Goal: Transaction & Acquisition: Purchase product/service

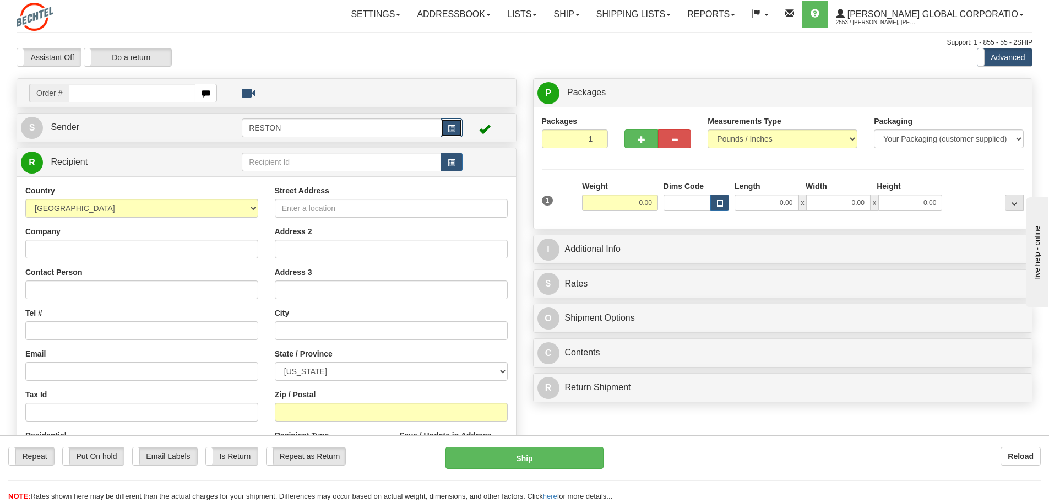
click at [454, 132] on span "button" at bounding box center [452, 128] width 8 height 7
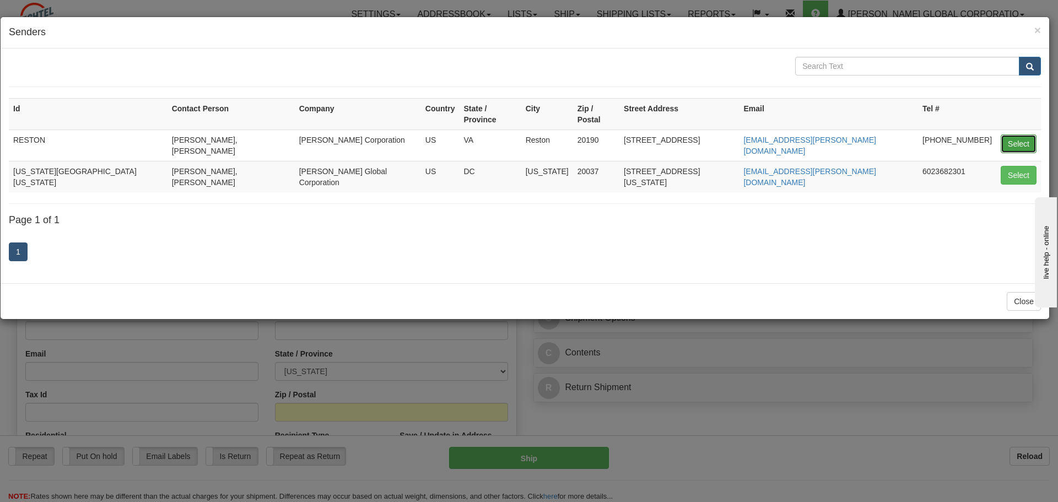
click at [1010, 134] on button "Select" at bounding box center [1018, 143] width 36 height 19
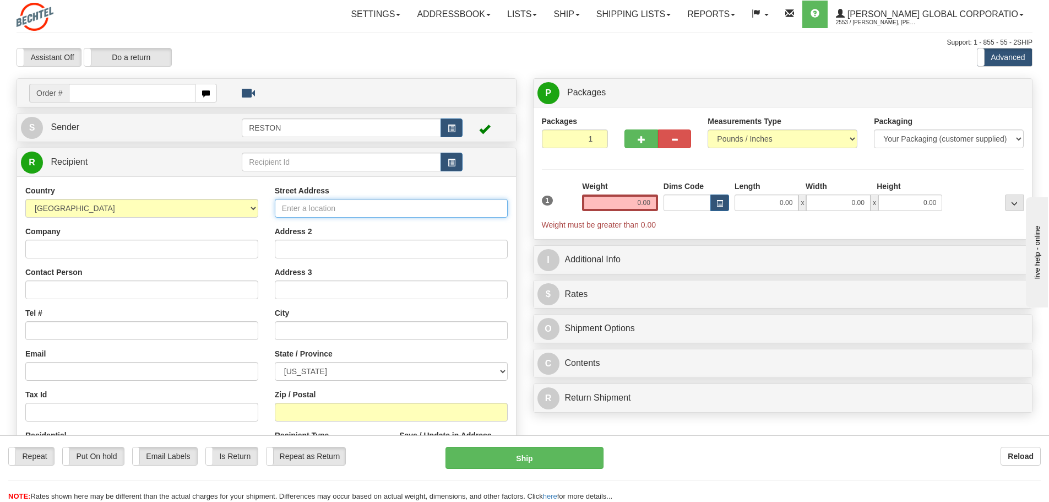
click at [348, 208] on input "Street Address" at bounding box center [391, 208] width 233 height 19
click at [170, 246] on input "Company" at bounding box center [141, 249] width 233 height 19
click at [83, 254] on input "Company" at bounding box center [141, 249] width 233 height 19
type input "Mammoth South Solar c/[PERSON_NAME] Corporation"
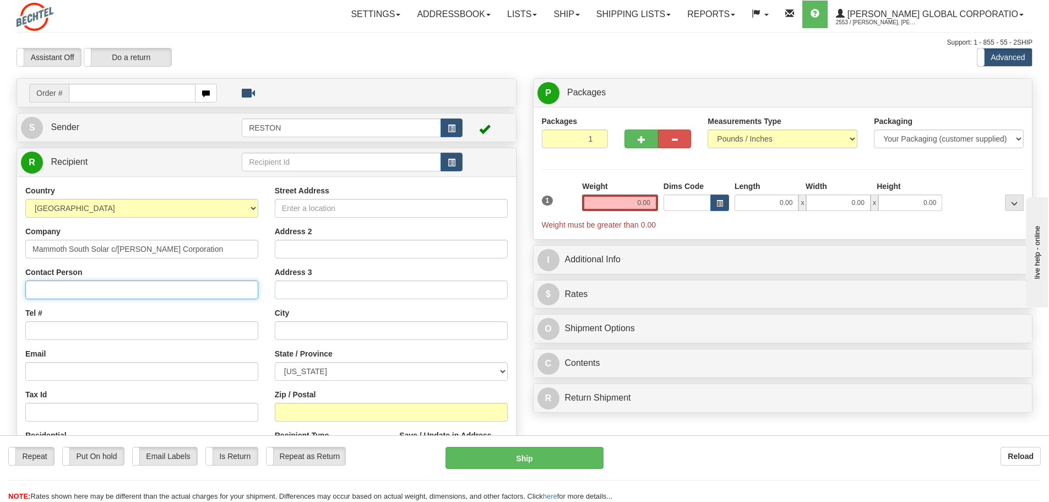
click at [131, 293] on input "Contact Person" at bounding box center [141, 289] width 233 height 19
click at [97, 288] on input "Contact Person" at bounding box center [141, 289] width 233 height 19
type input "[PERSON_NAME]"
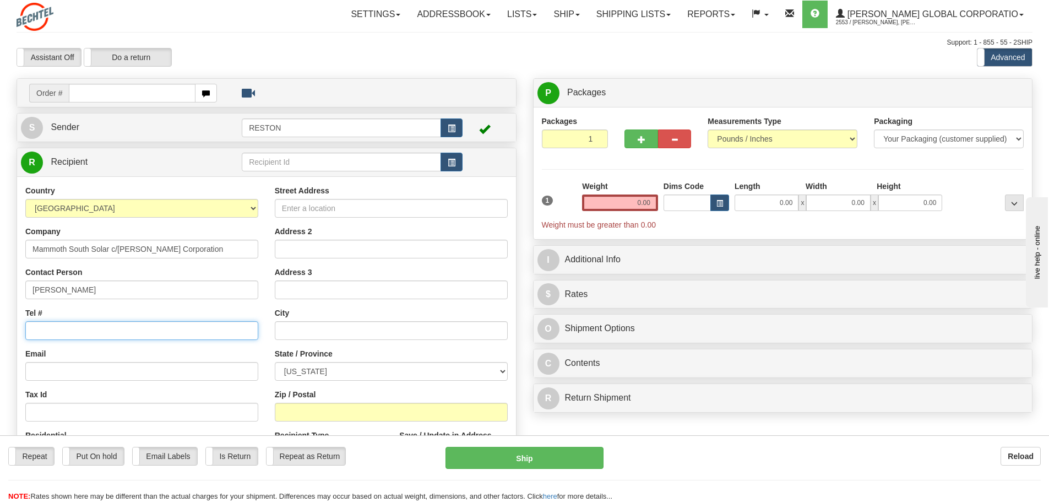
click at [103, 332] on input "Tel #" at bounding box center [141, 330] width 233 height 19
click at [86, 330] on input "Tel #" at bounding box center [141, 330] width 233 height 19
type input "1"
type input "713-8872606"
click at [318, 208] on input "Street Address" at bounding box center [391, 208] width 233 height 19
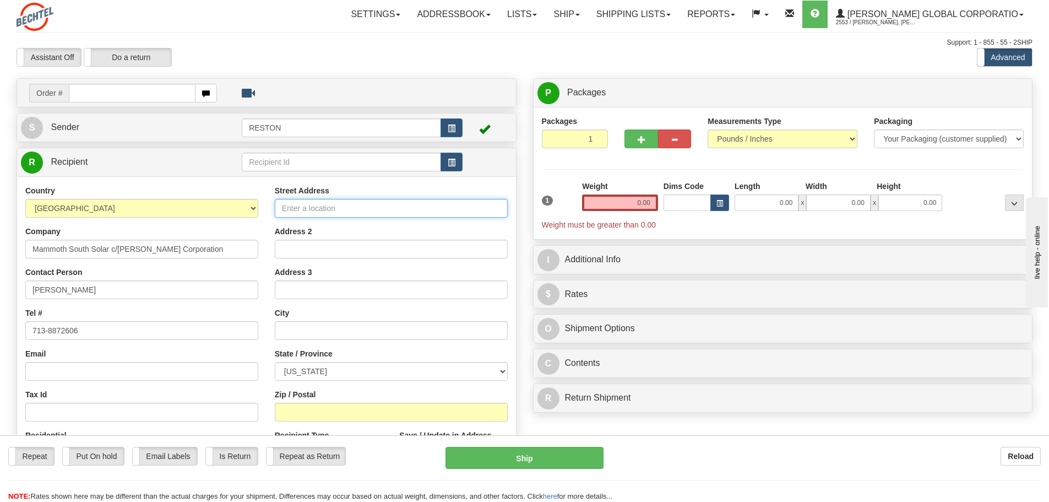
click at [288, 209] on input "Street Address" at bounding box center [391, 208] width 233 height 19
type input "8006 W 600S"
click at [322, 326] on input "text" at bounding box center [391, 330] width 233 height 19
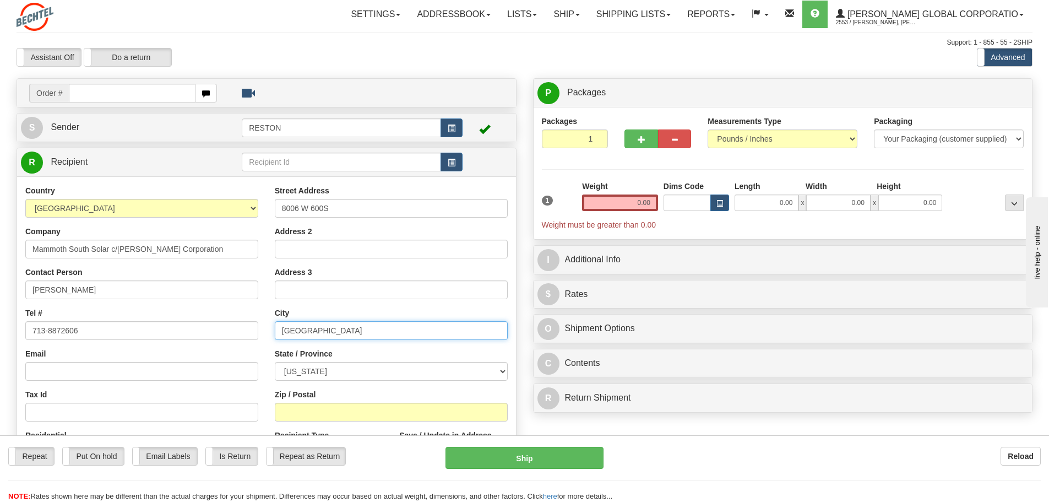
type input "[GEOGRAPHIC_DATA]"
click at [331, 370] on select "[US_STATE] [US_STATE] [US_STATE] [US_STATE] Armed Forces America Armed Forces E…" at bounding box center [391, 371] width 233 height 19
select select "IN"
click at [275, 362] on select "[US_STATE] [US_STATE] [US_STATE] [US_STATE] Armed Forces America Armed Forces E…" at bounding box center [391, 371] width 233 height 19
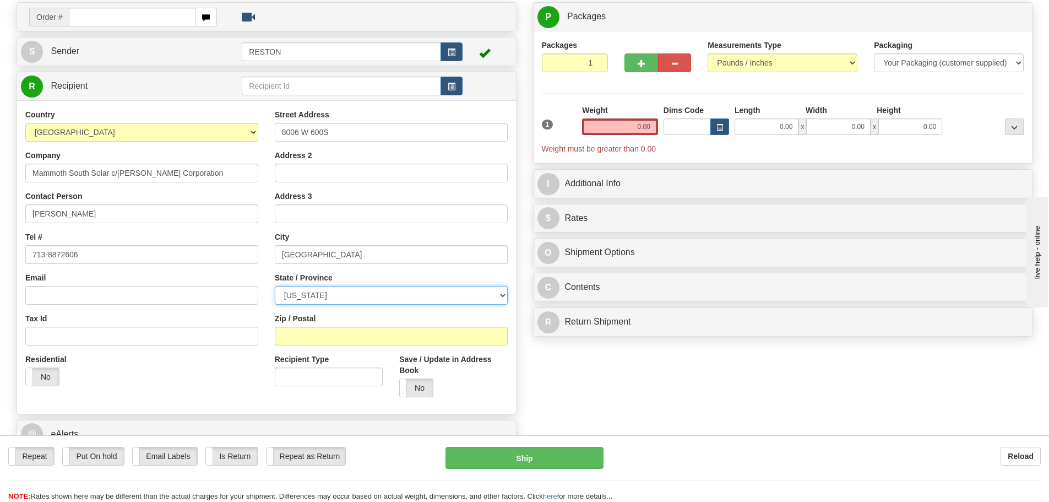
scroll to position [110, 0]
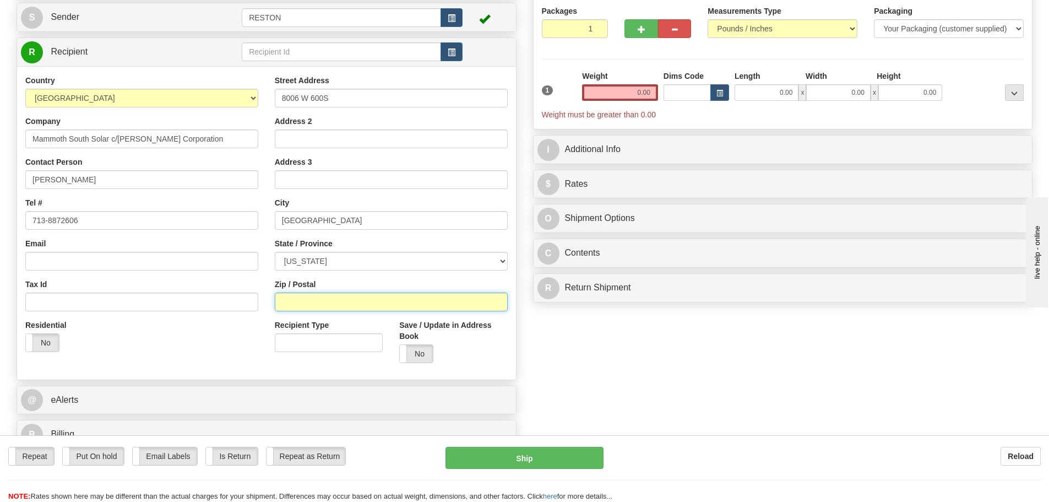
click at [326, 301] on input "Zip / Postal" at bounding box center [391, 301] width 233 height 19
type input "47946"
click at [180, 340] on div "Residential Yes No" at bounding box center [142, 339] width 250 height 41
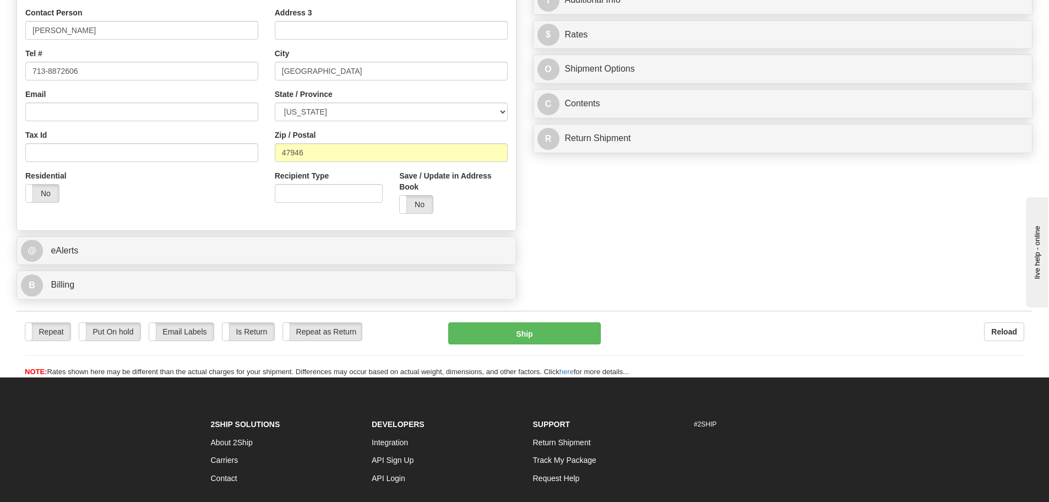
scroll to position [275, 0]
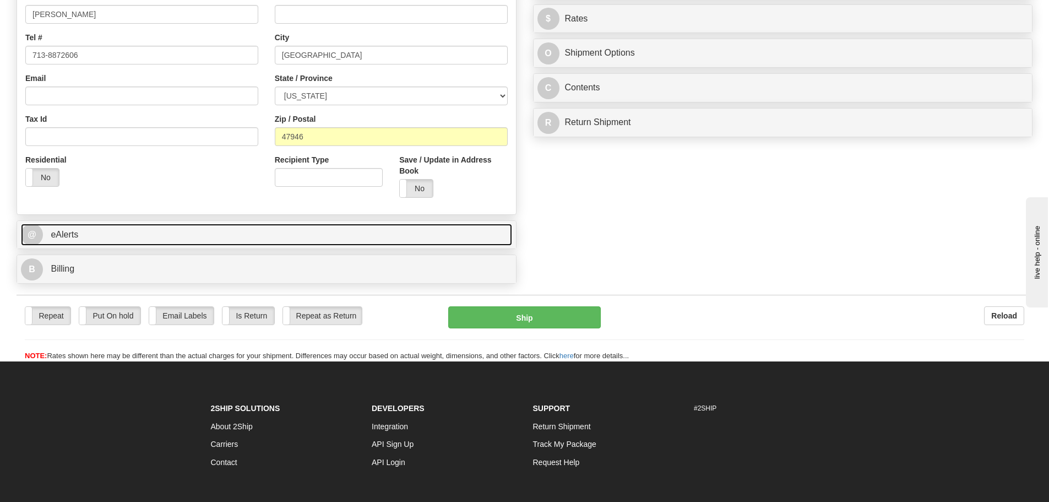
click at [216, 237] on link "@ eAlerts" at bounding box center [266, 235] width 491 height 23
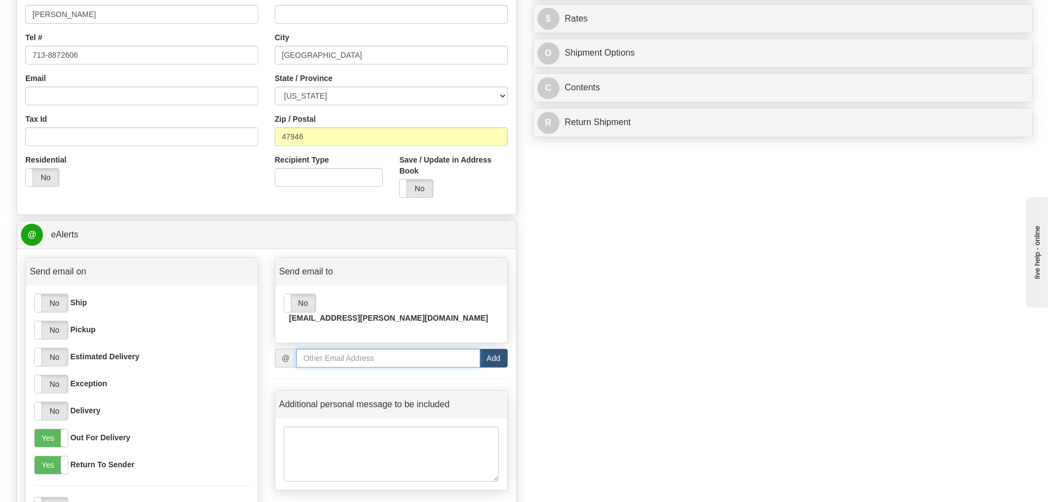
click at [349, 349] on input "email" at bounding box center [388, 358] width 184 height 19
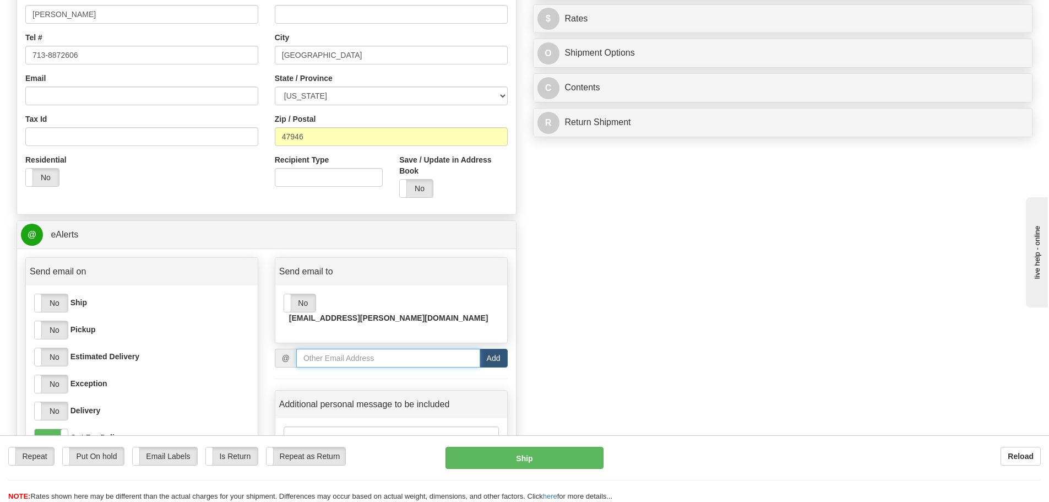
click at [330, 349] on input "email" at bounding box center [388, 358] width 184 height 19
paste input "[EMAIL_ADDRESS][PERSON_NAME][DOMAIN_NAME]"
type input "[EMAIL_ADDRESS][PERSON_NAME][DOMAIN_NAME]"
click at [490, 349] on button "Add" at bounding box center [494, 358] width 28 height 19
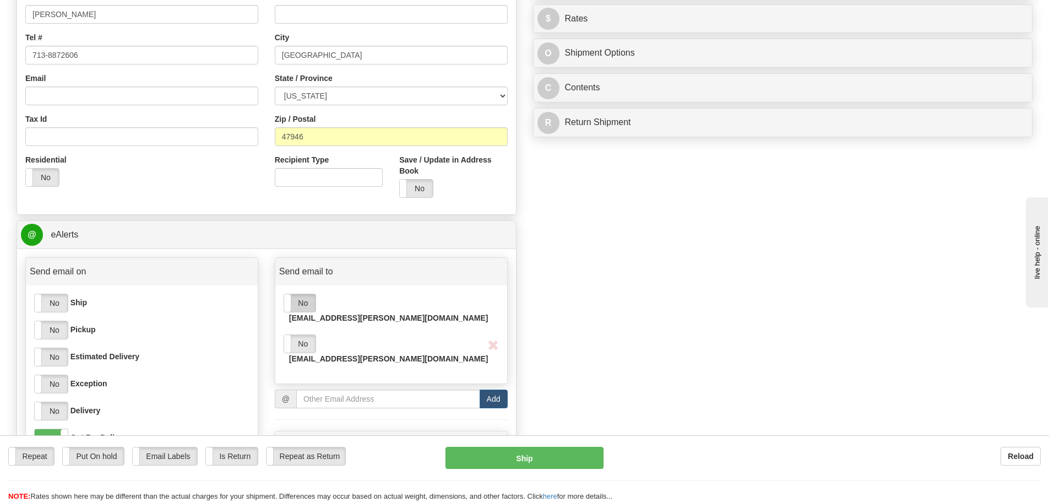
click at [298, 301] on label "No" at bounding box center [299, 303] width 31 height 18
click at [304, 335] on label "No" at bounding box center [299, 344] width 31 height 18
click at [56, 304] on label "No" at bounding box center [51, 303] width 33 height 18
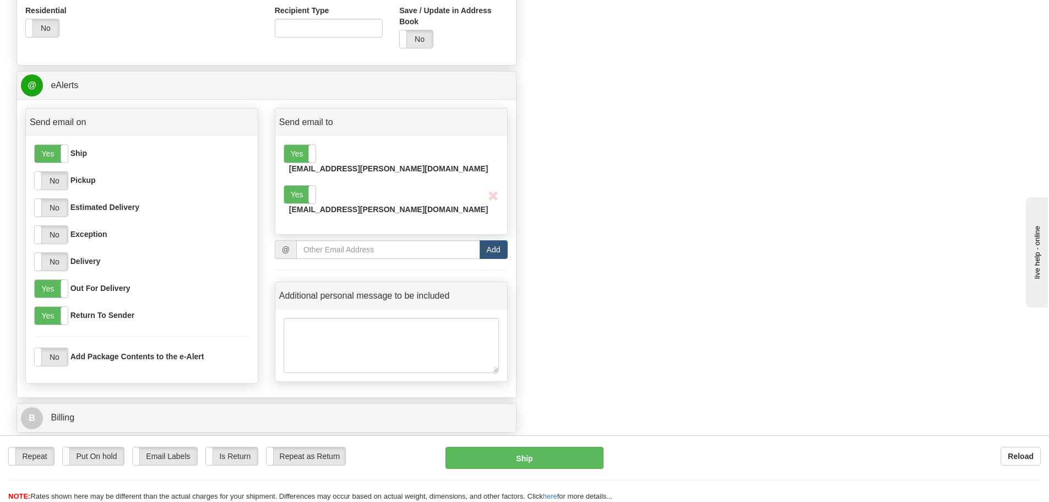
scroll to position [441, 0]
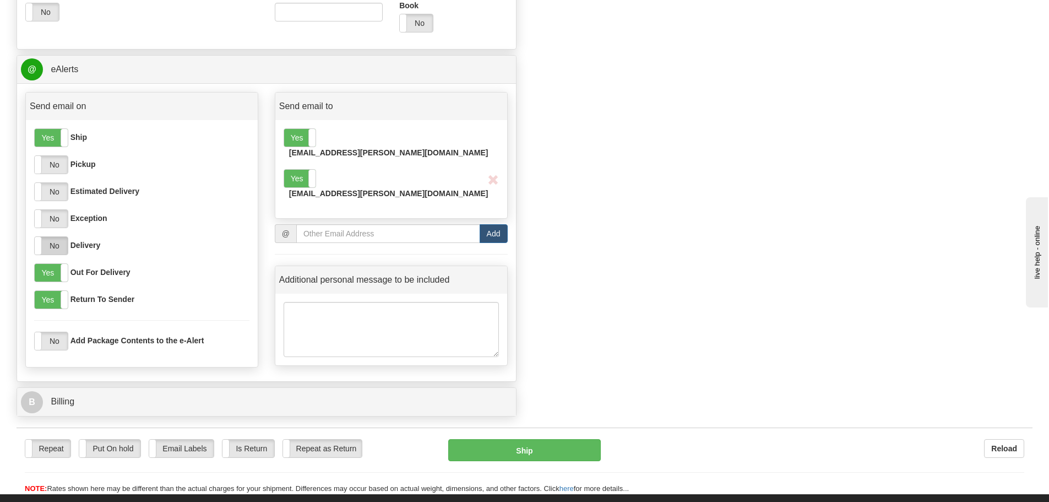
click at [53, 245] on label "No" at bounding box center [51, 246] width 33 height 18
click at [50, 167] on label "No" at bounding box center [51, 165] width 33 height 18
click at [53, 196] on label "No" at bounding box center [51, 192] width 33 height 18
click at [57, 214] on label "No" at bounding box center [51, 219] width 33 height 18
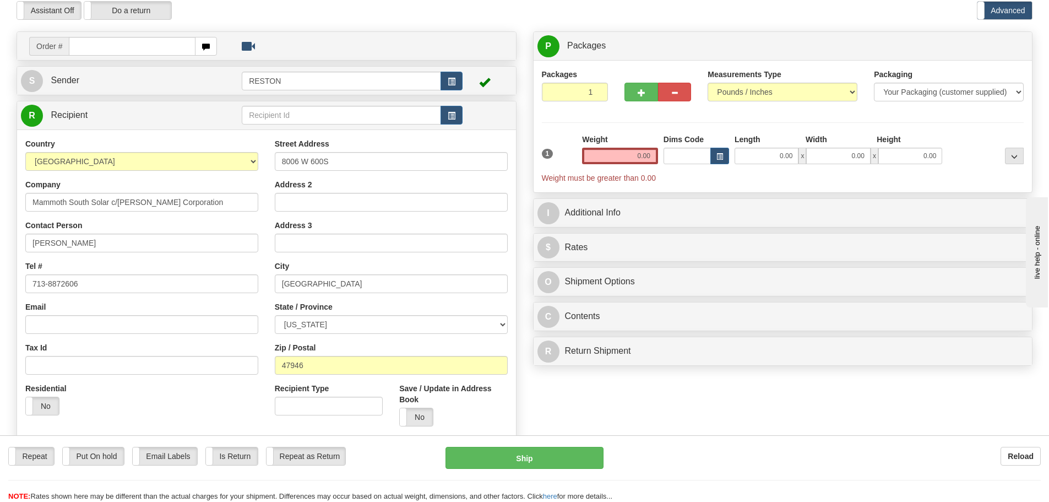
scroll to position [0, 0]
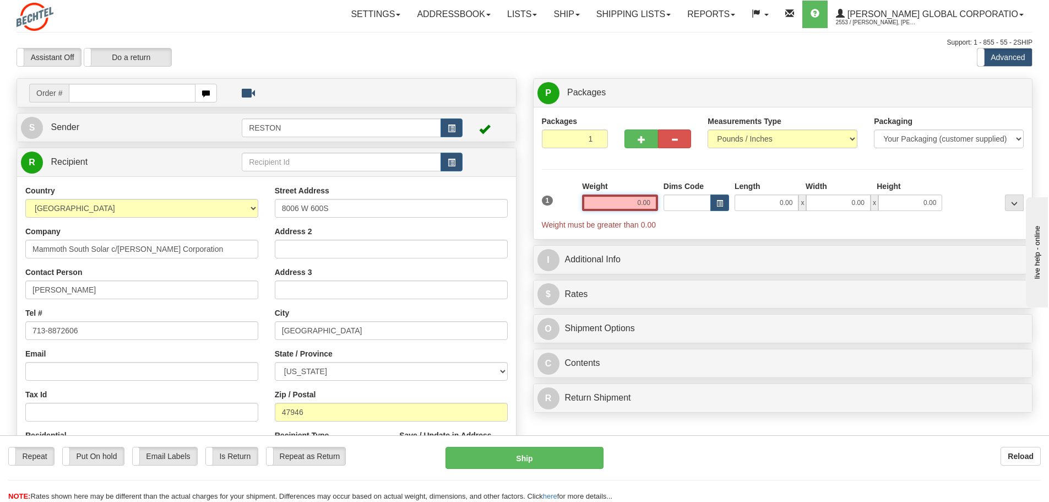
click at [645, 199] on input "0.00" at bounding box center [620, 202] width 76 height 17
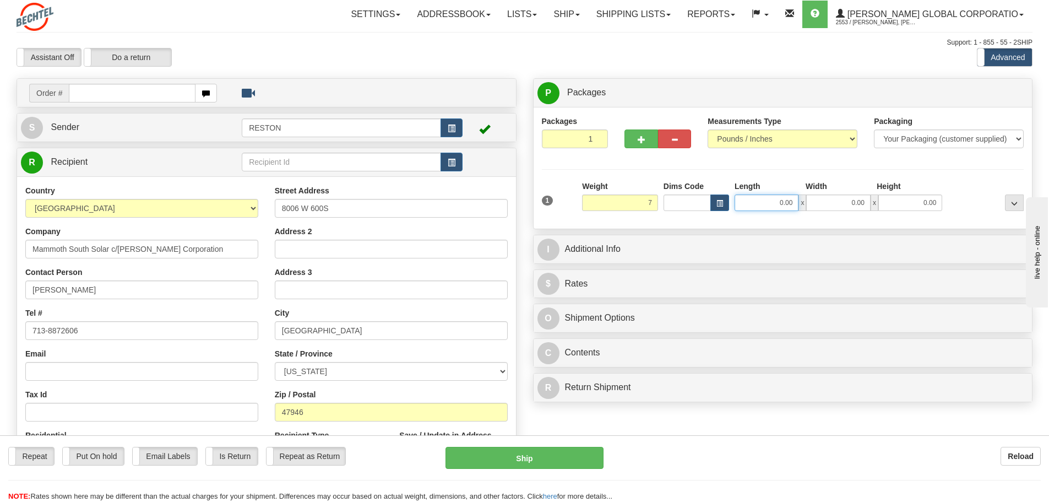
type input "7.00"
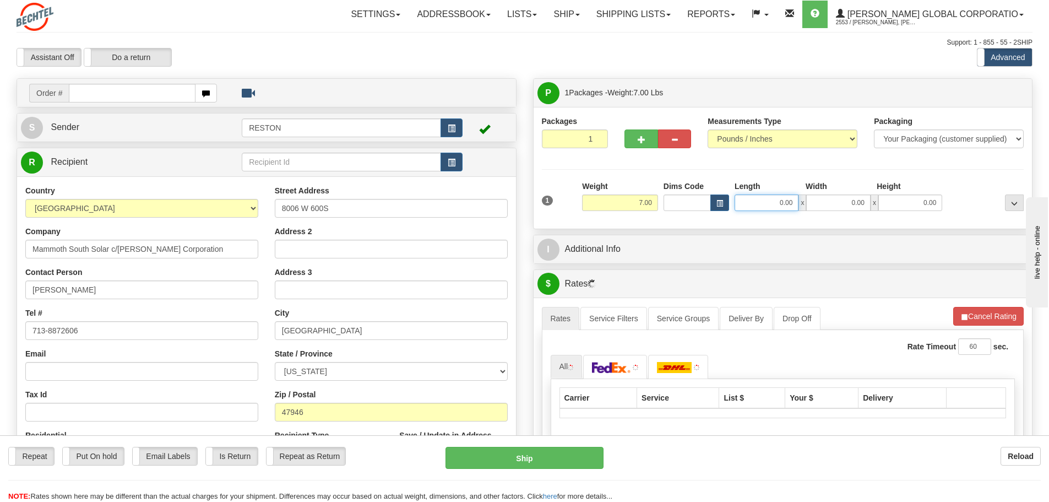
click at [779, 203] on input "0.00" at bounding box center [767, 202] width 64 height 17
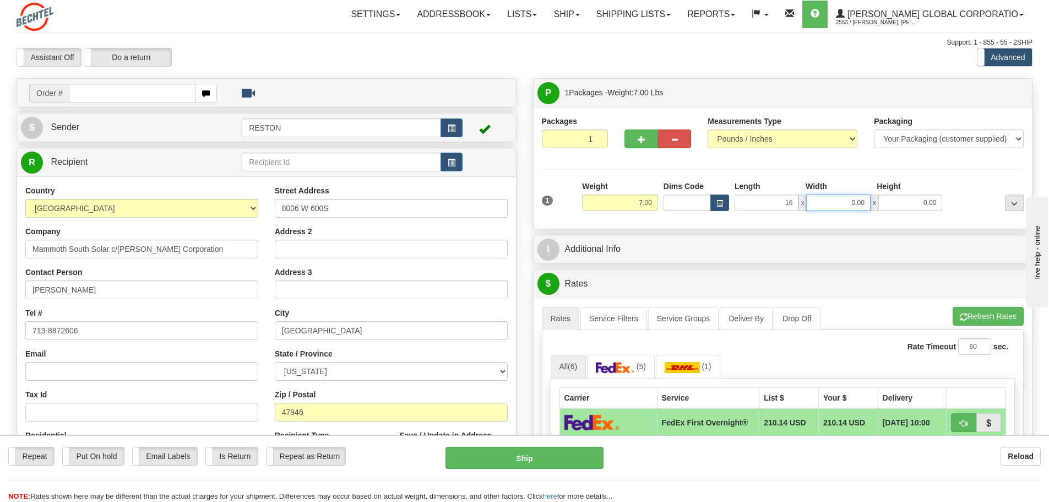
type input "16.00"
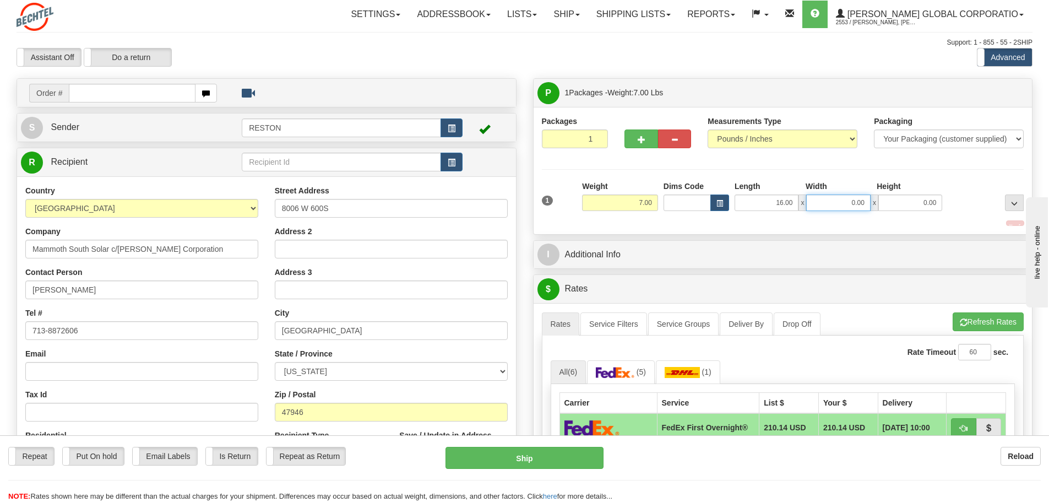
click at [839, 198] on input "0.00" at bounding box center [838, 202] width 64 height 17
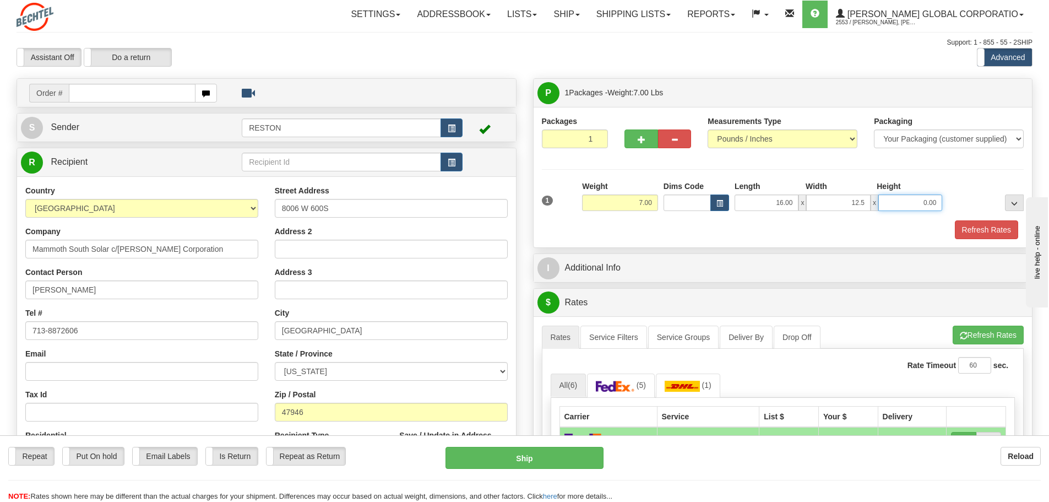
type input "12.50"
click at [908, 202] on input "0.00" at bounding box center [911, 202] width 64 height 17
type input "10.00"
click at [935, 169] on hr at bounding box center [783, 169] width 483 height 1
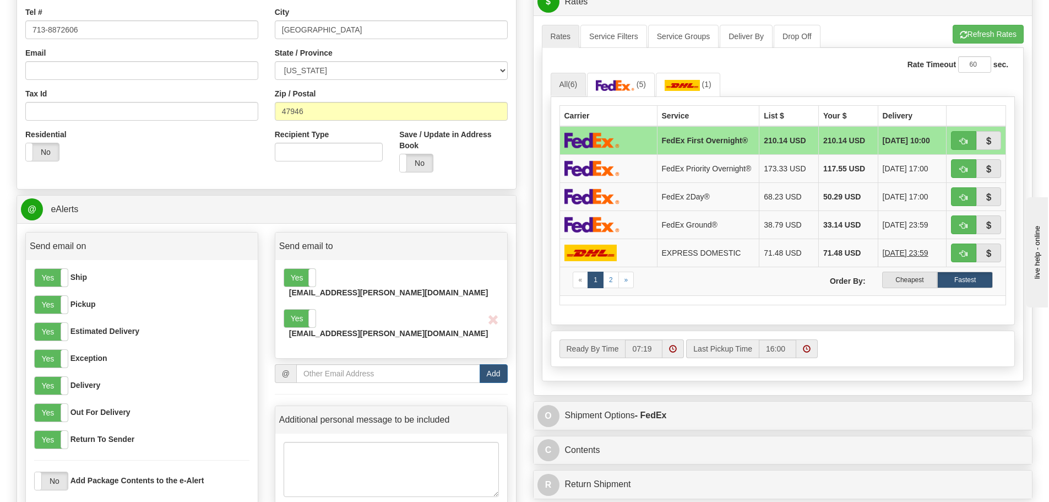
scroll to position [275, 0]
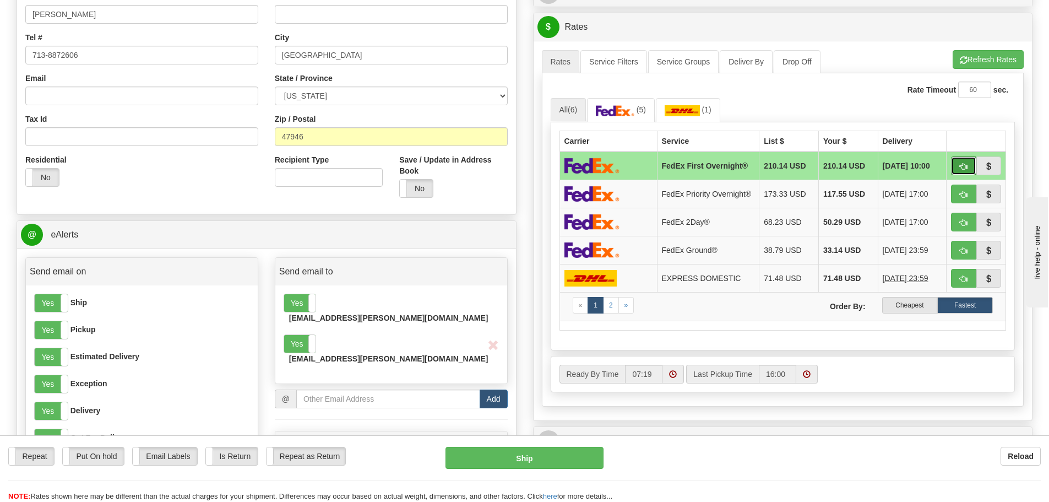
click at [958, 160] on button "button" at bounding box center [963, 165] width 25 height 19
type input "06"
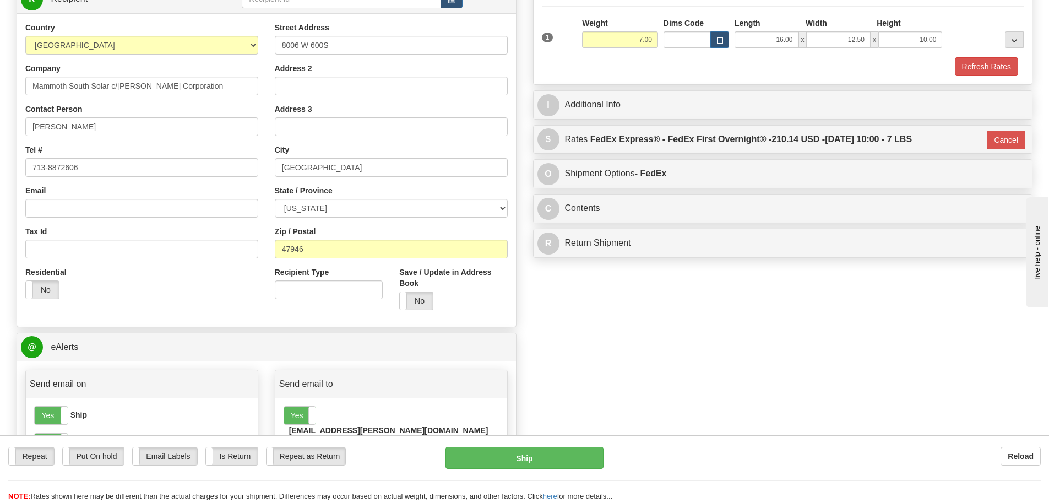
scroll to position [0, 0]
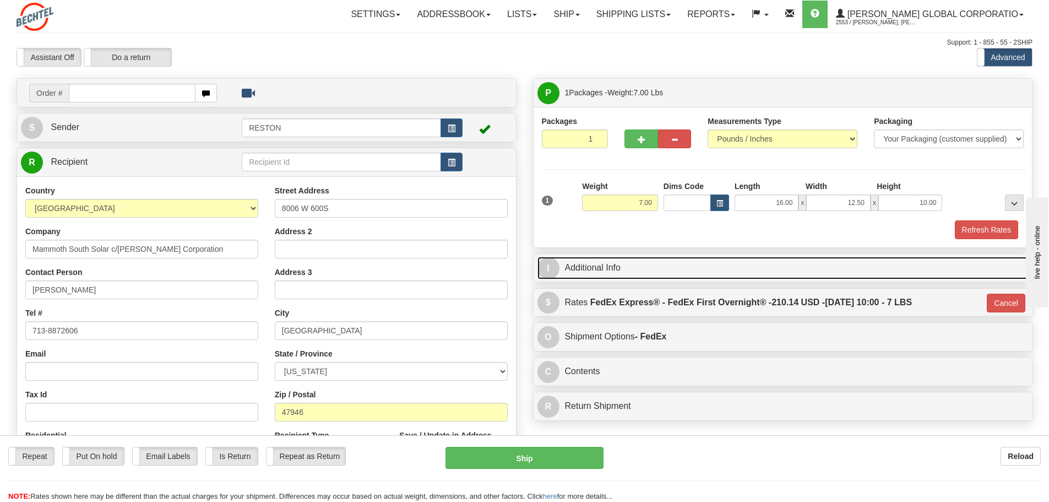
click at [544, 268] on span "I" at bounding box center [549, 268] width 22 height 22
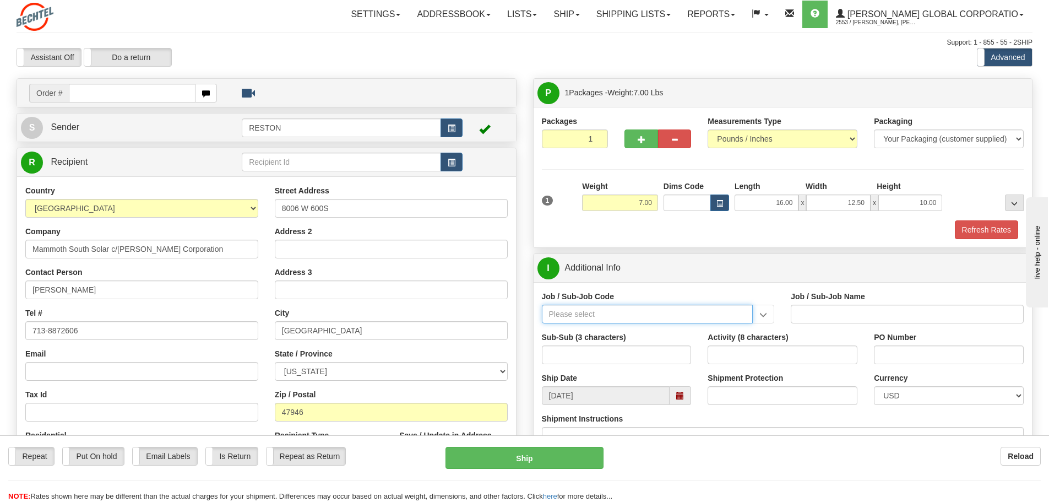
click at [611, 313] on input "Job / Sub-Job Code" at bounding box center [648, 314] width 212 height 19
click at [579, 311] on input "Job / Sub-Job Code" at bounding box center [648, 314] width 212 height 19
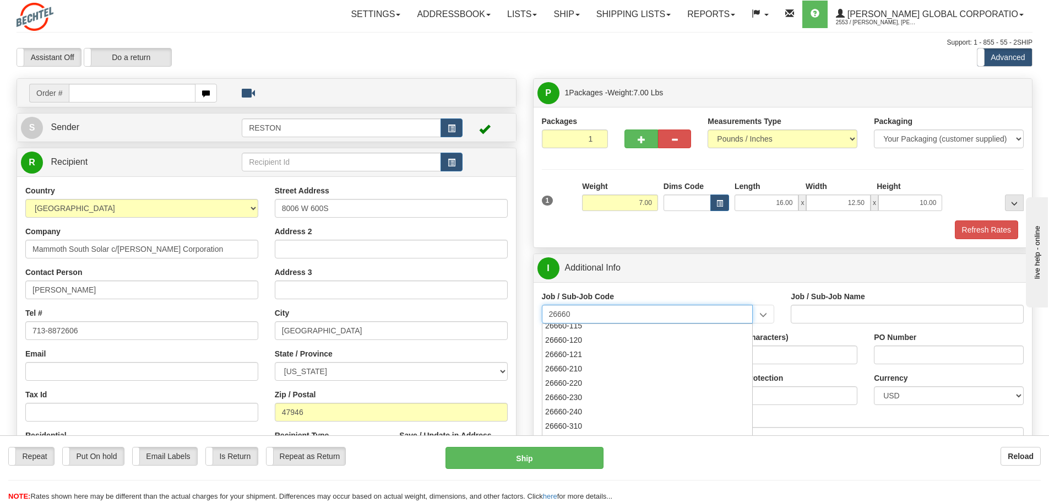
scroll to position [110, 0]
click at [604, 335] on div "26660-120" at bounding box center [645, 335] width 201 height 12
type input "26660-120"
type input "MAMMOTH SOUTH SOLAR PROJECT TSA - HOME OFFICE RES"
type input "26660-120"
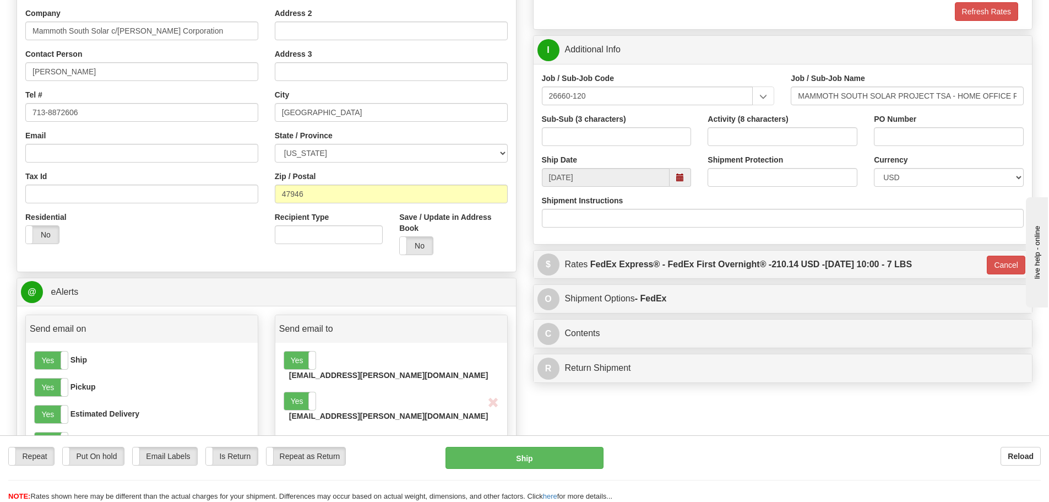
scroll to position [220, 0]
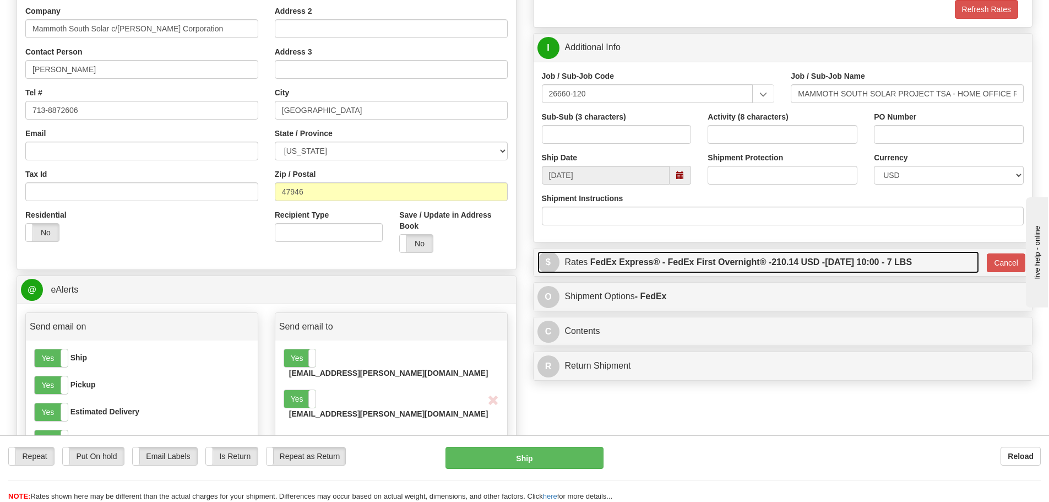
click at [685, 263] on label "FedEx Express® - FedEx First Overnight® - 210.14 USD - [DATE] 10:00 - 7 LBS" at bounding box center [752, 262] width 322 height 22
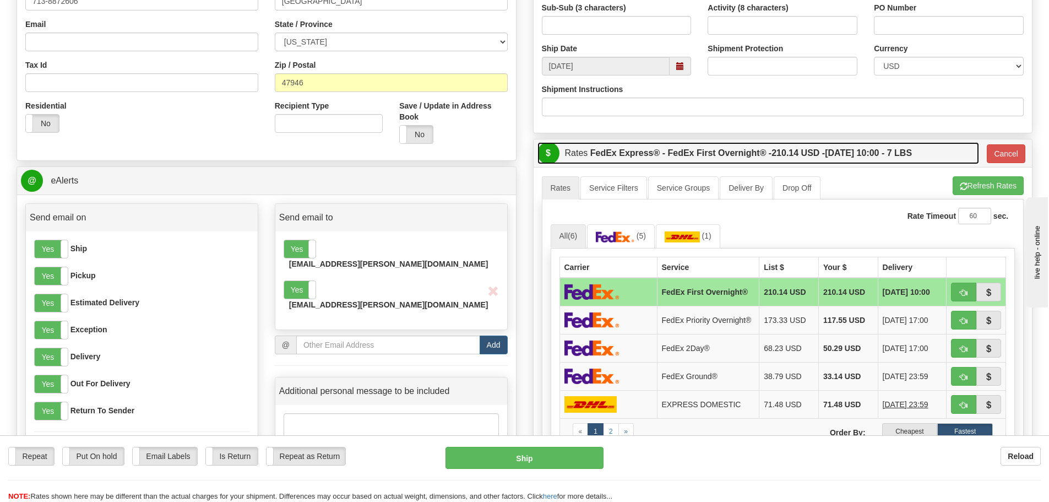
scroll to position [331, 0]
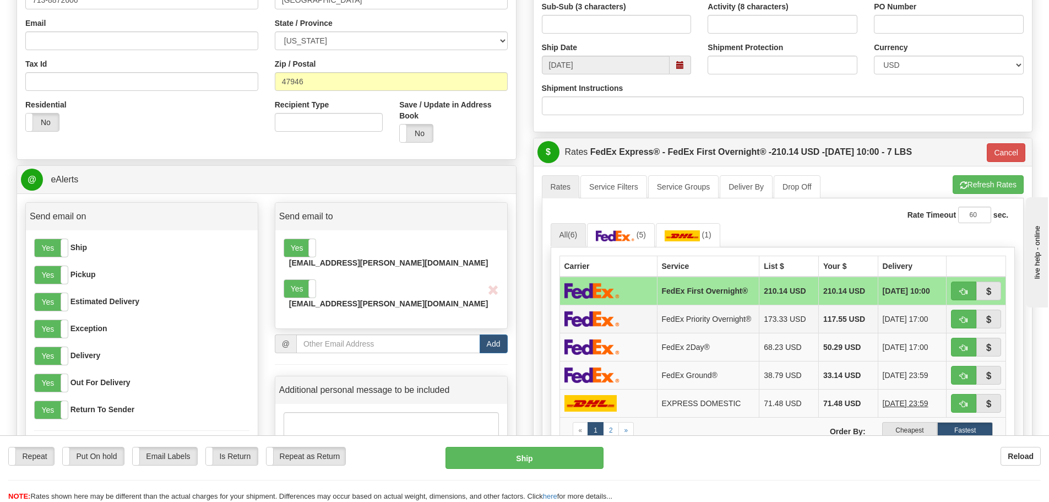
click at [705, 314] on td "FedEx Priority Overnight®" at bounding box center [708, 319] width 102 height 28
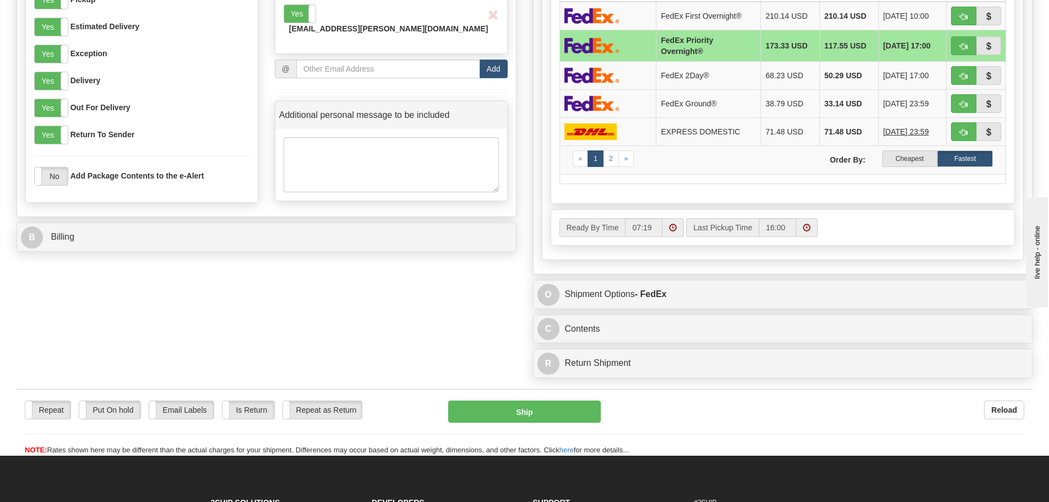
scroll to position [606, 0]
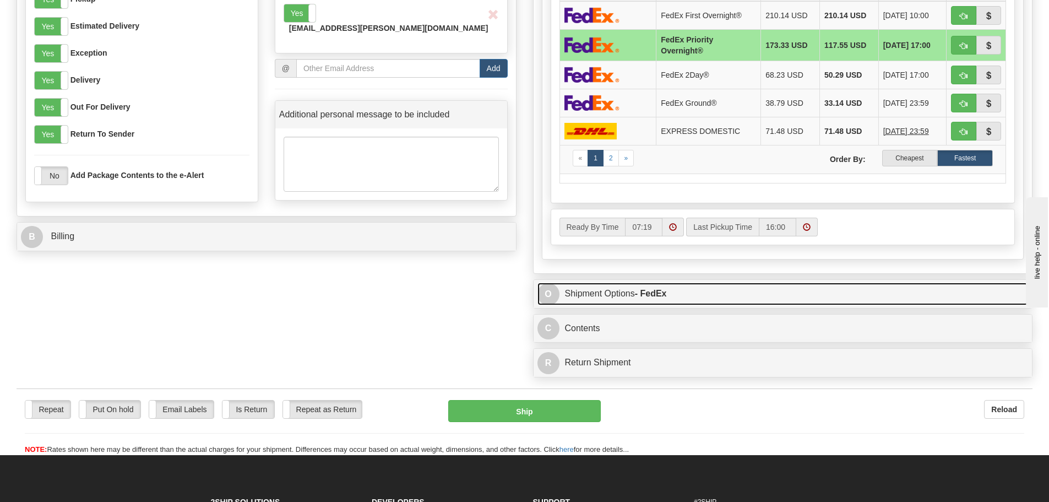
click at [642, 294] on strong "- FedEx" at bounding box center [651, 293] width 32 height 9
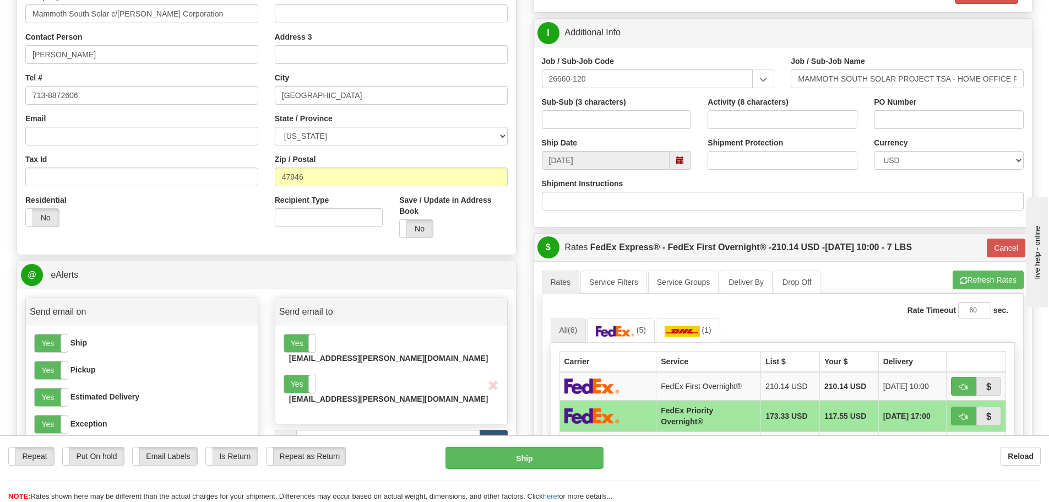
scroll to position [0, 0]
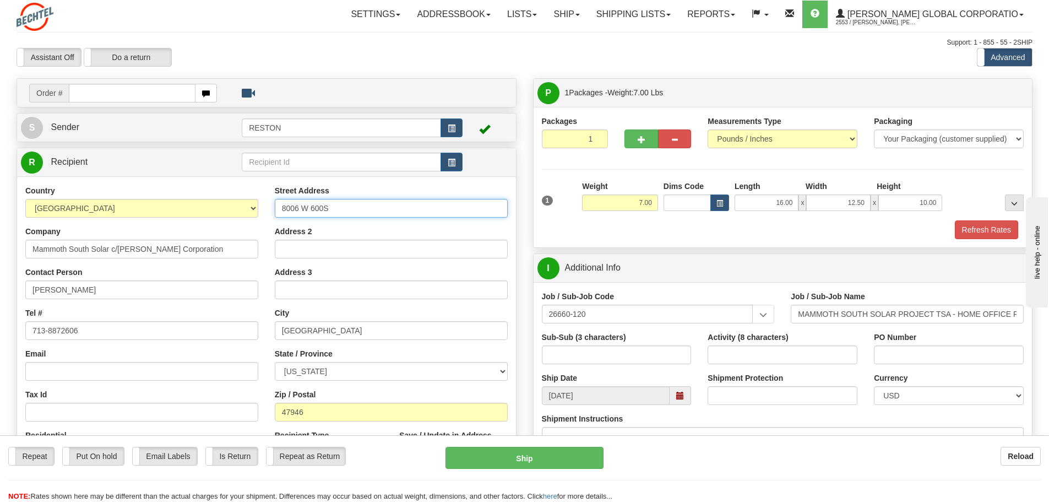
drag, startPoint x: 323, startPoint y: 209, endPoint x: 329, endPoint y: 210, distance: 6.8
click at [323, 209] on input "8006 W 600S" at bounding box center [391, 208] width 233 height 19
type input "8006 W 600 S"
click at [399, 243] on input "Address 2" at bounding box center [391, 249] width 233 height 19
click at [410, 224] on div "Street Address 8006 W 600 S Address 2 Address 3 City [GEOGRAPHIC_DATA] State / …" at bounding box center [392, 333] width 250 height 296
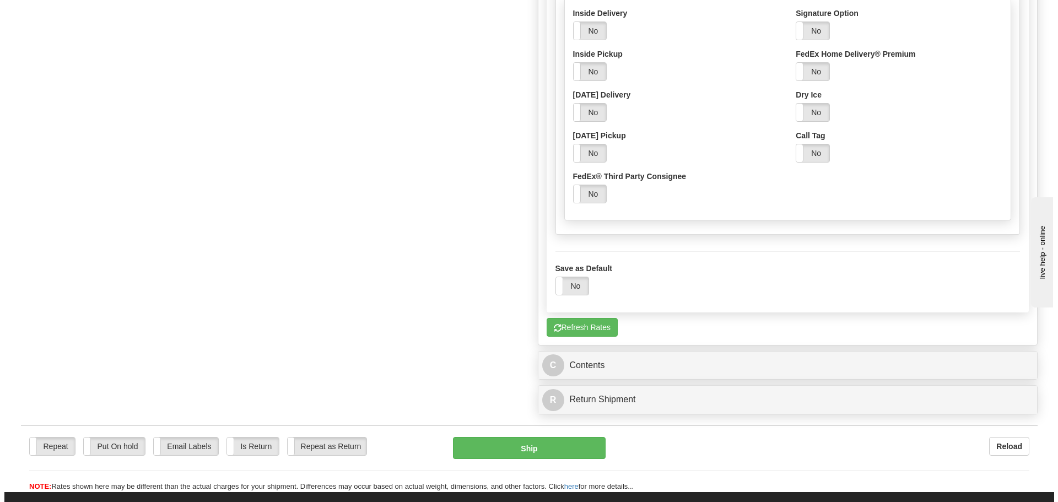
scroll to position [992, 0]
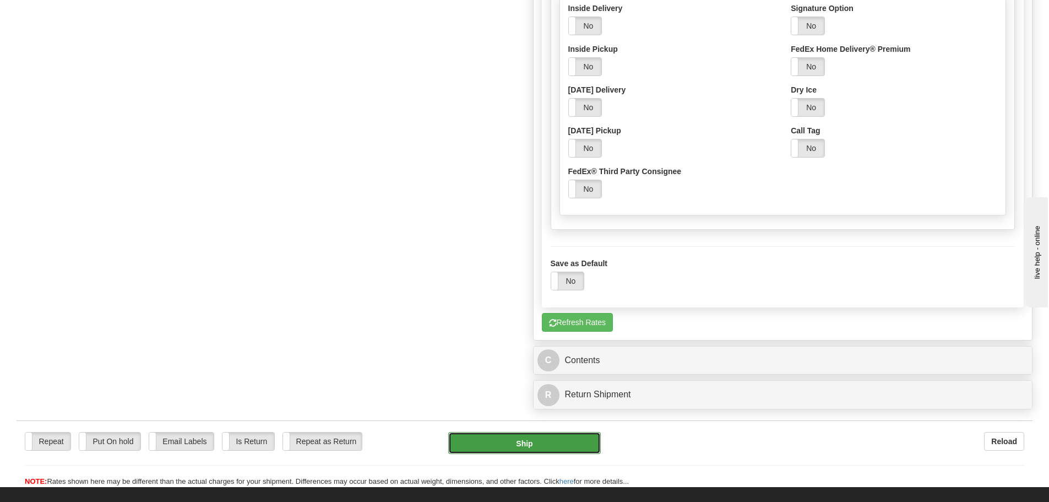
click at [582, 448] on button "Ship" at bounding box center [524, 443] width 153 height 22
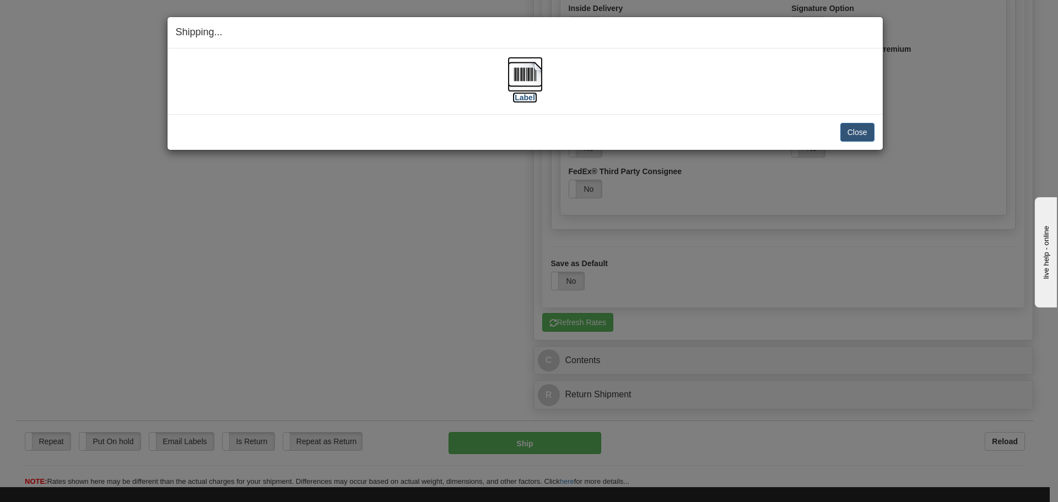
click at [529, 97] on label "[Label]" at bounding box center [524, 97] width 25 height 11
click at [859, 129] on button "Close" at bounding box center [857, 132] width 34 height 19
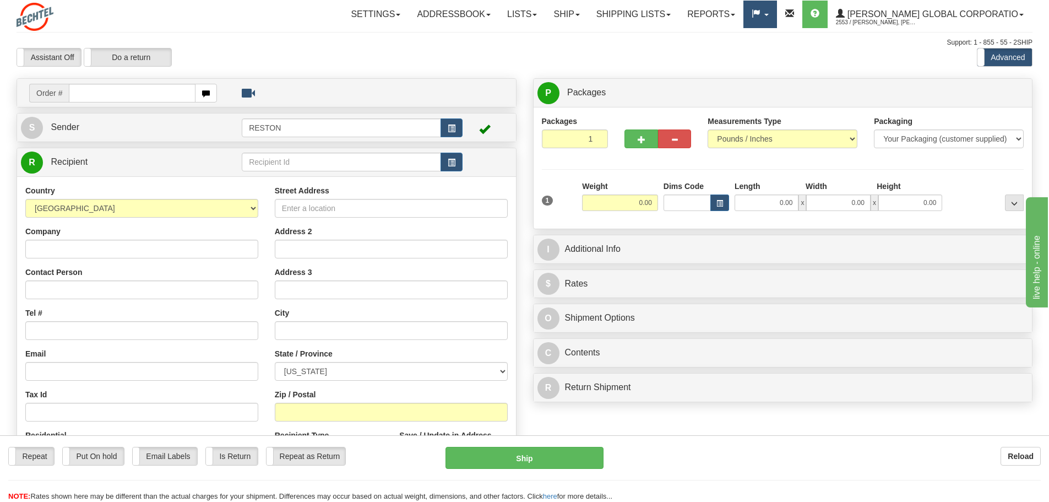
click at [769, 14] on span at bounding box center [767, 15] width 4 height 2
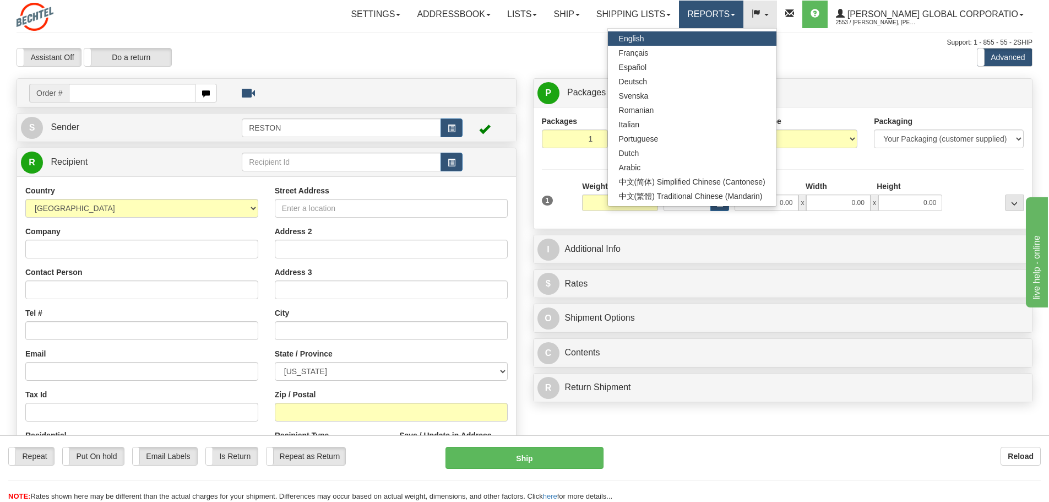
click at [735, 15] on span at bounding box center [733, 15] width 4 height 2
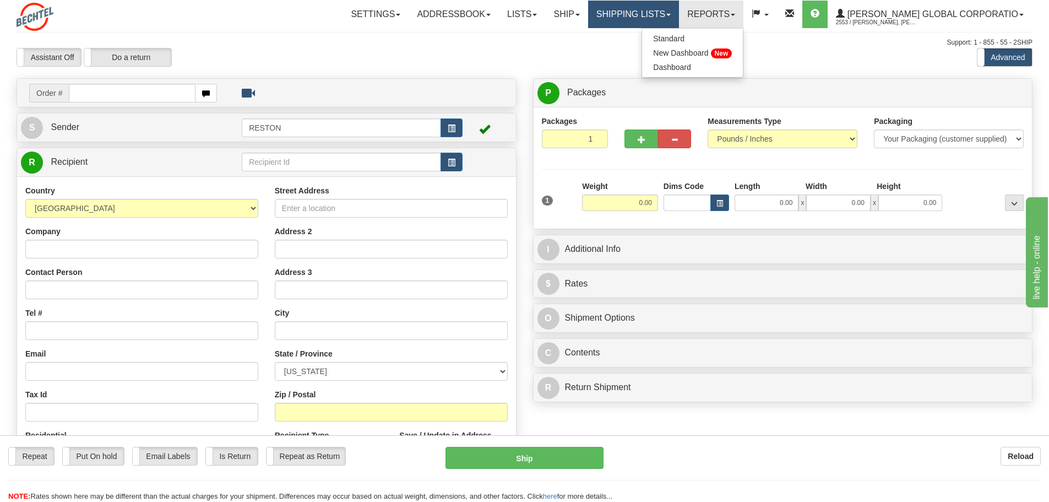
click at [679, 16] on link "Shipping lists" at bounding box center [633, 15] width 91 height 28
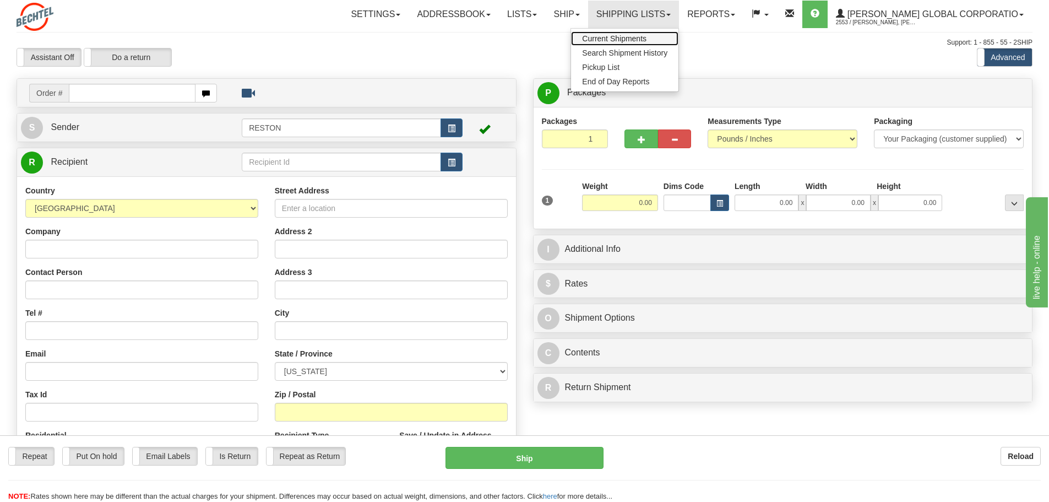
click at [647, 40] on span "Current Shipments" at bounding box center [614, 38] width 64 height 9
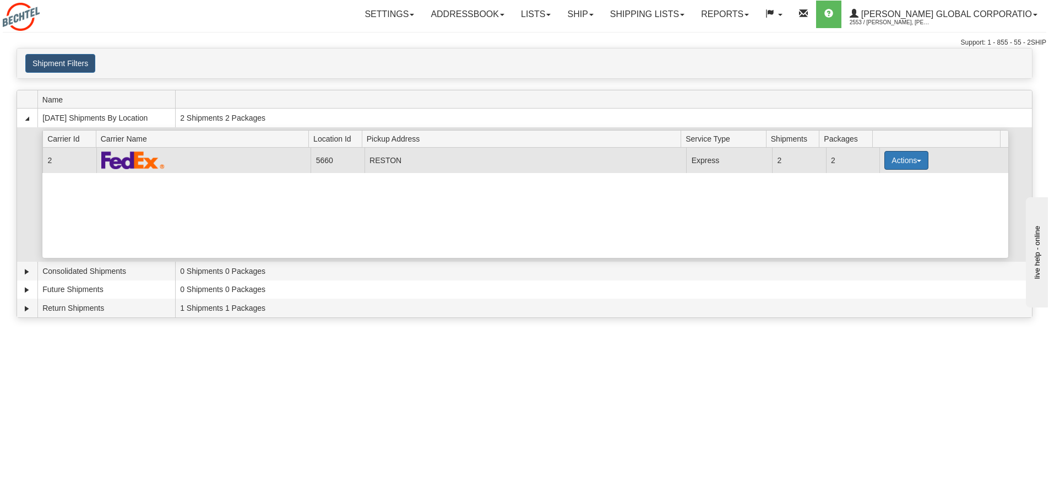
click at [908, 161] on button "Actions" at bounding box center [907, 160] width 44 height 19
click at [876, 182] on span "Details" at bounding box center [866, 181] width 30 height 8
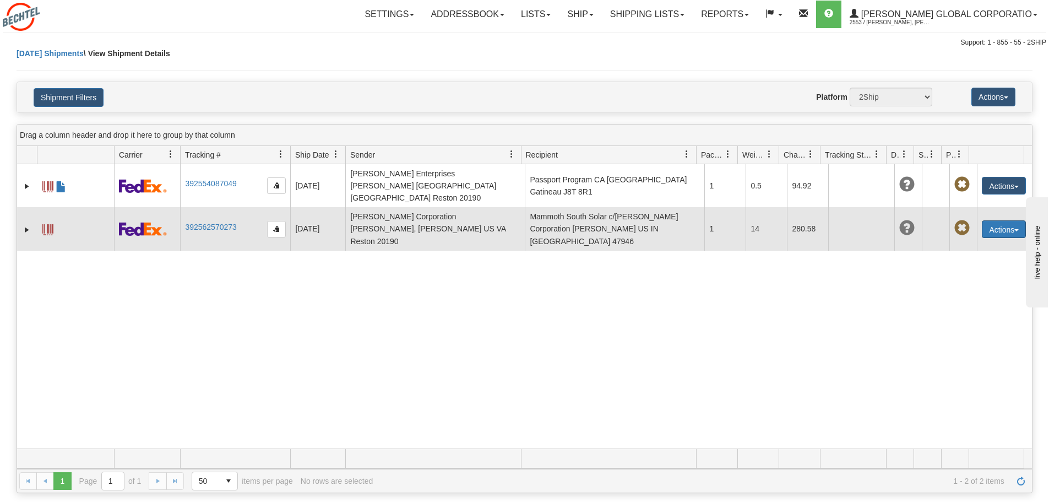
click at [1007, 220] on button "Actions" at bounding box center [1004, 229] width 44 height 18
click at [962, 242] on link "Edit" at bounding box center [982, 249] width 88 height 14
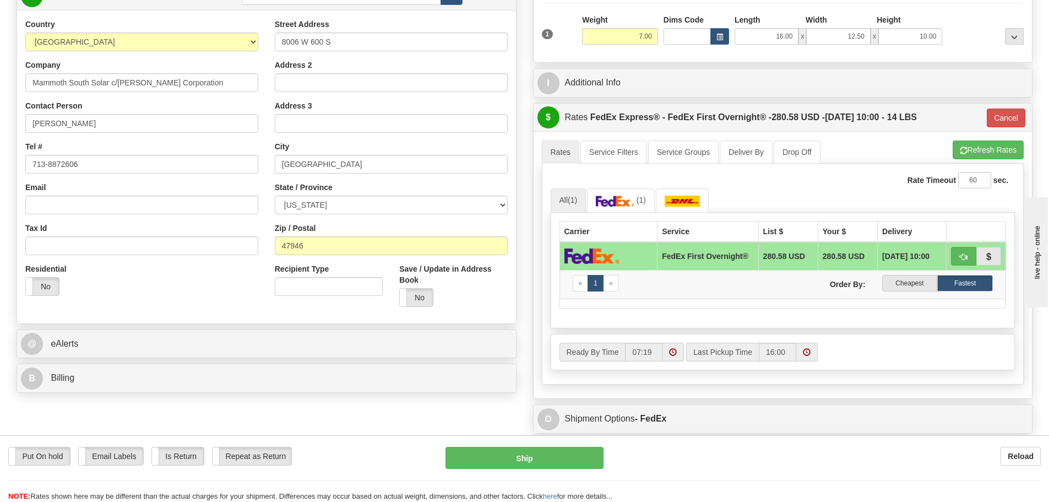
scroll to position [165, 0]
click at [575, 205] on span "(1)" at bounding box center [572, 201] width 9 height 9
click at [576, 200] on span "(1)" at bounding box center [572, 201] width 9 height 9
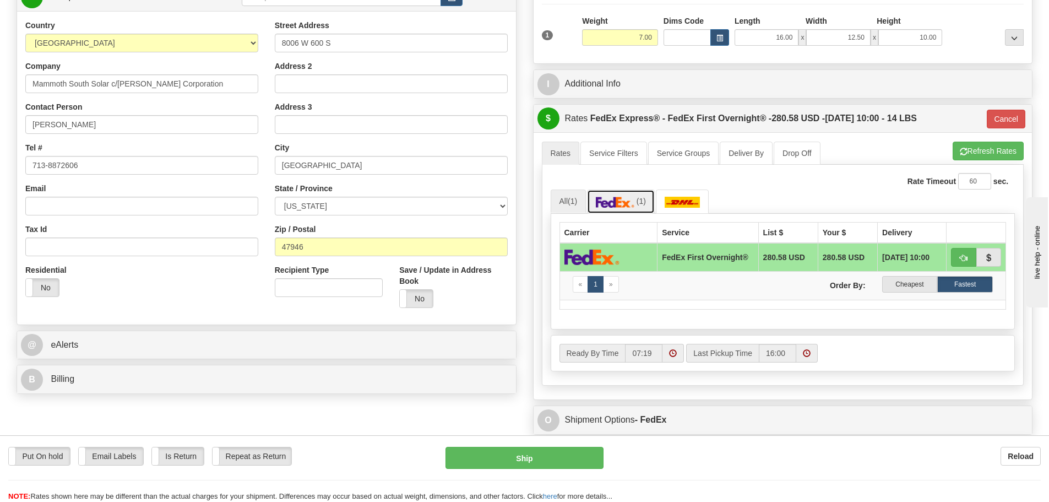
click at [622, 201] on img at bounding box center [615, 202] width 39 height 11
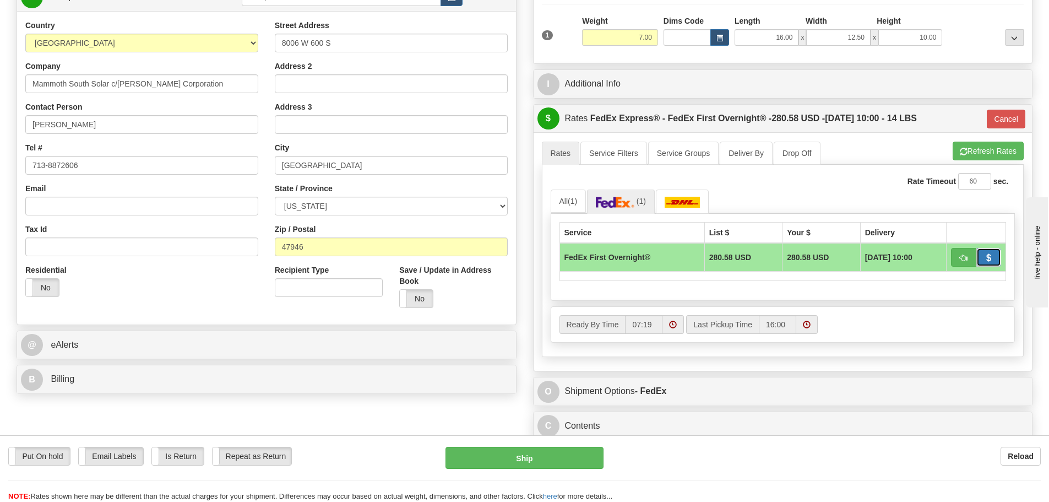
click at [986, 261] on span "button" at bounding box center [989, 257] width 8 height 7
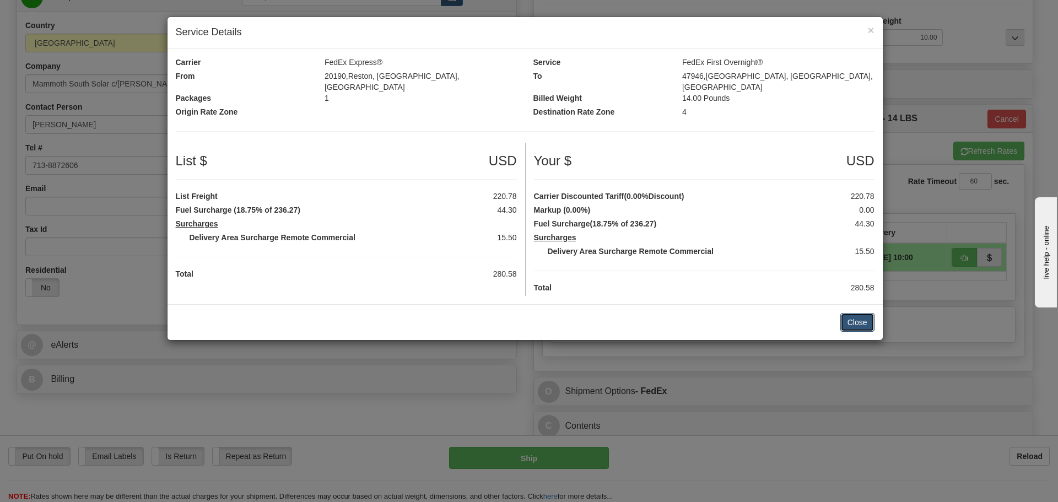
click at [861, 313] on button "Close" at bounding box center [857, 322] width 34 height 19
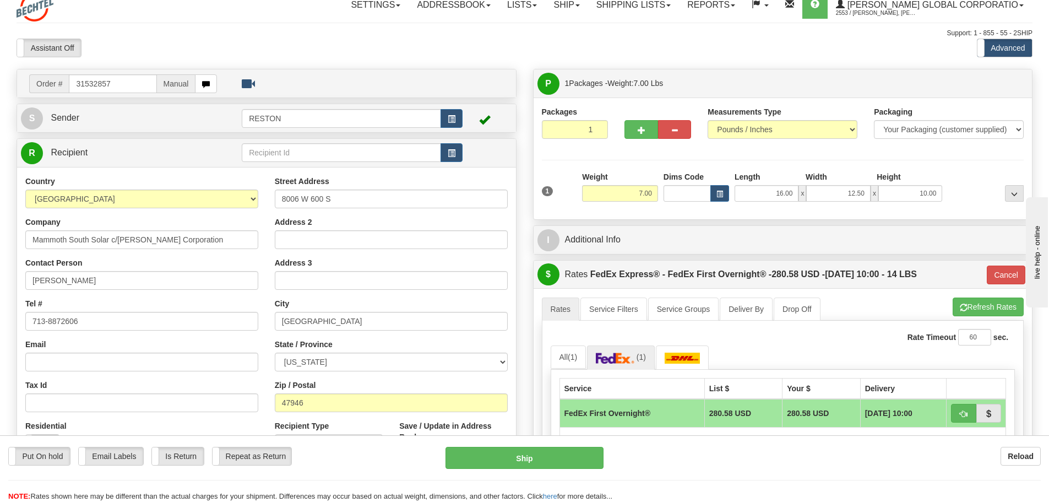
scroll to position [0, 0]
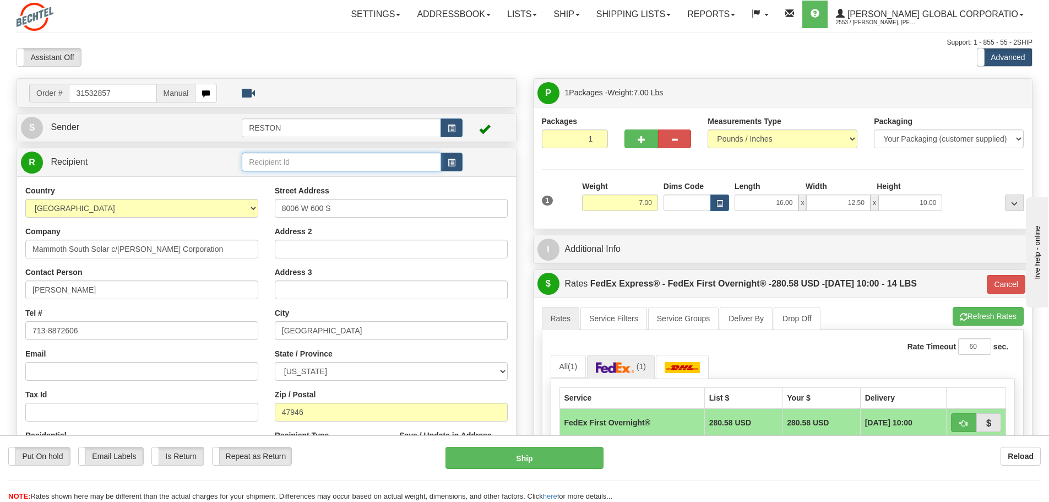
click at [331, 170] on input "text" at bounding box center [341, 162] width 199 height 19
drag, startPoint x: 164, startPoint y: 246, endPoint x: -13, endPoint y: 246, distance: 177.4
click at [0, 246] on html "Training Course Close Toggle navigation Settings Shipping Preferences New Sende…" at bounding box center [524, 251] width 1049 height 502
click at [323, 166] on input "text" at bounding box center [341, 162] width 199 height 19
paste input "Mammoth South Solar c/[PERSON_NAME] Corporation"
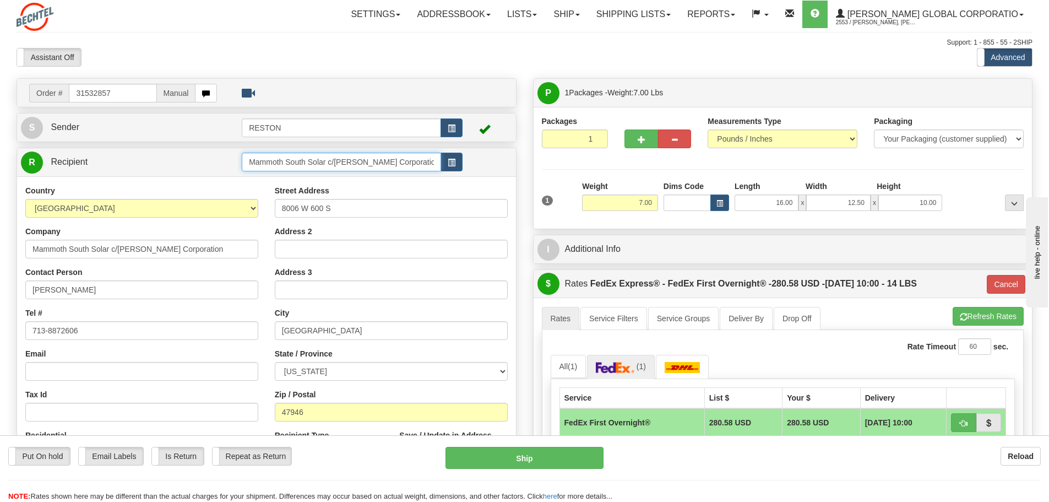
type input "Mammoth South Solar c/[PERSON_NAME] Corporation"
click at [464, 162] on td at bounding box center [487, 162] width 49 height 23
type input "06"
click at [484, 165] on span at bounding box center [484, 163] width 11 height 11
click at [679, 17] on link "Shipping lists" at bounding box center [633, 15] width 91 height 28
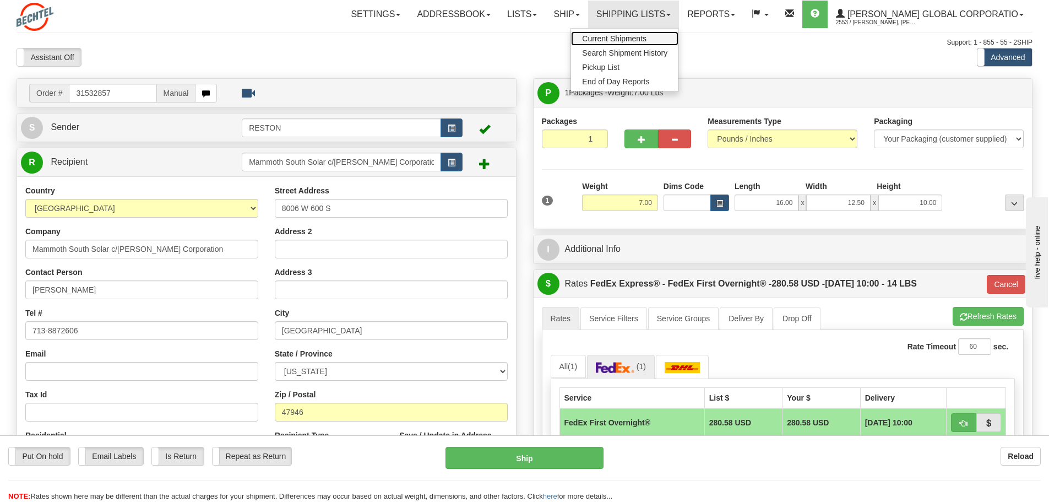
click at [679, 40] on link "Current Shipments" at bounding box center [624, 38] width 107 height 14
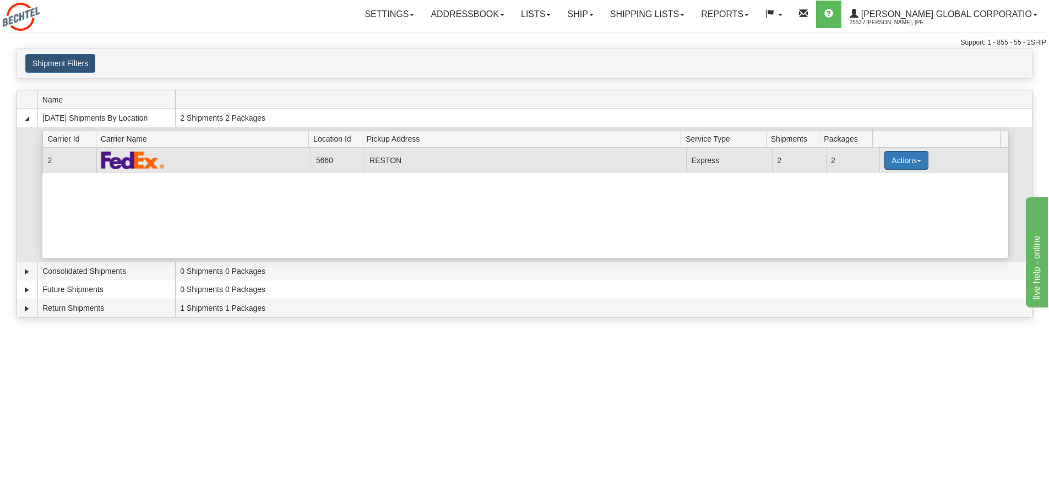
click at [917, 159] on button "Actions" at bounding box center [907, 160] width 44 height 19
click at [913, 159] on button "Actions" at bounding box center [907, 160] width 44 height 19
click at [878, 186] on link "Details" at bounding box center [884, 181] width 88 height 14
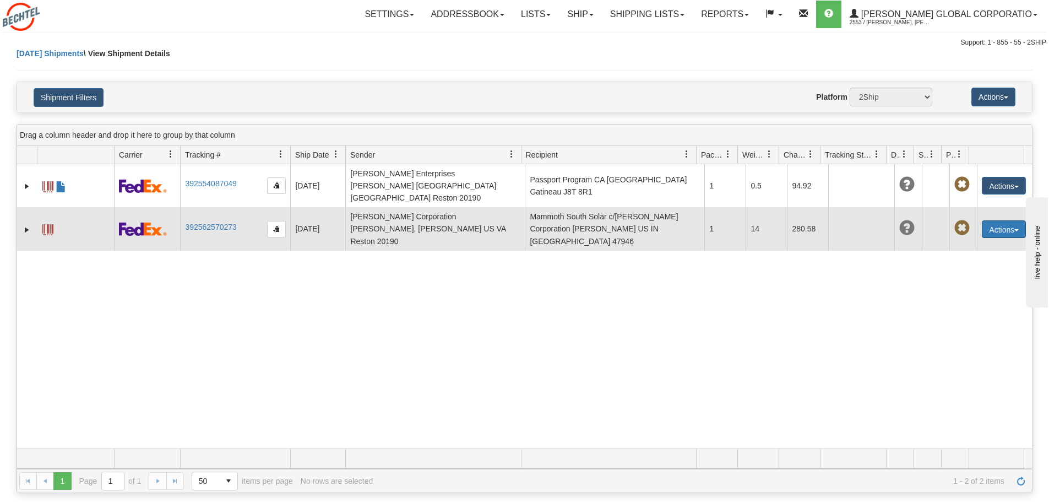
click at [1012, 220] on button "Actions" at bounding box center [1004, 229] width 44 height 18
click at [969, 285] on link "Delete" at bounding box center [982, 292] width 88 height 14
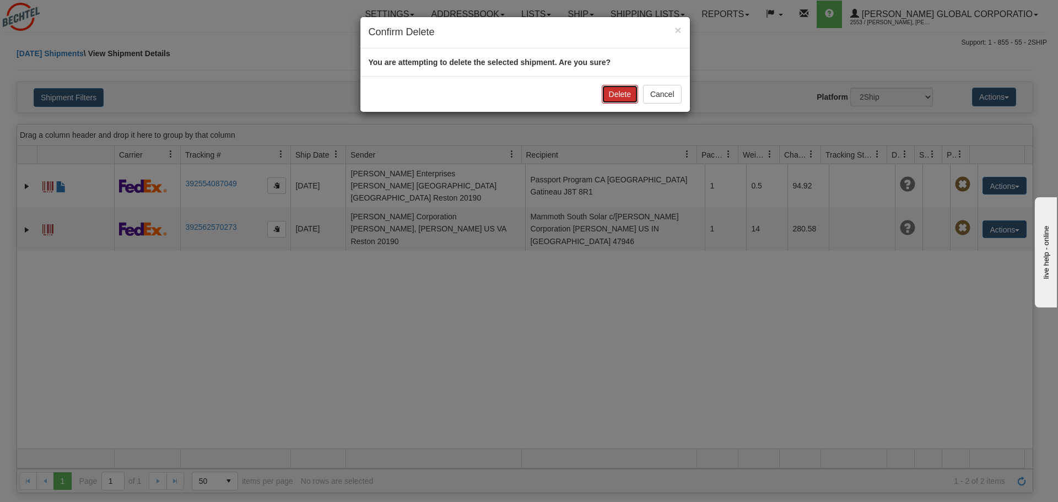
click at [619, 94] on button "Delete" at bounding box center [620, 94] width 36 height 19
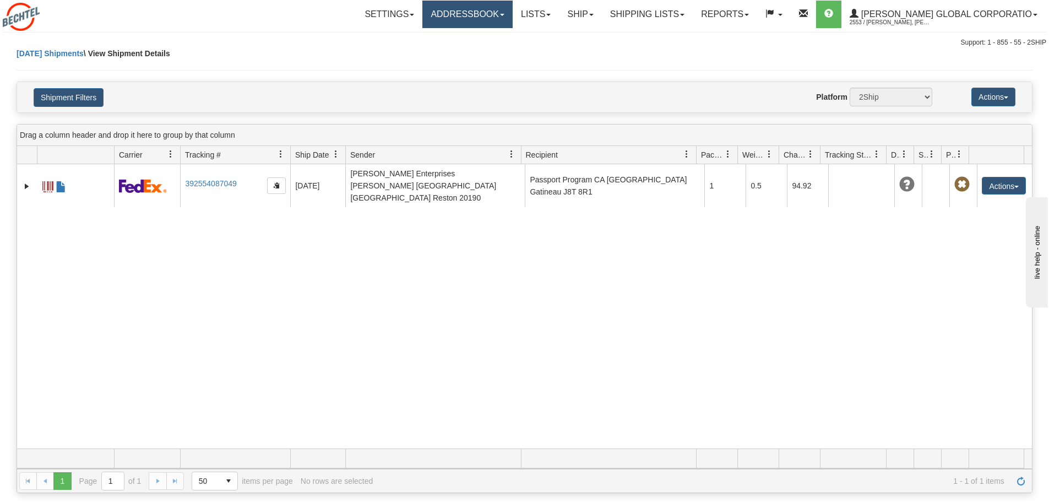
click at [513, 17] on link "Addressbook" at bounding box center [467, 15] width 90 height 28
click at [633, 46] on div "Support: 1 - 855 - 55 - 2SHIP" at bounding box center [525, 42] width 1044 height 9
click at [592, 4] on link "Ship" at bounding box center [580, 15] width 42 height 28
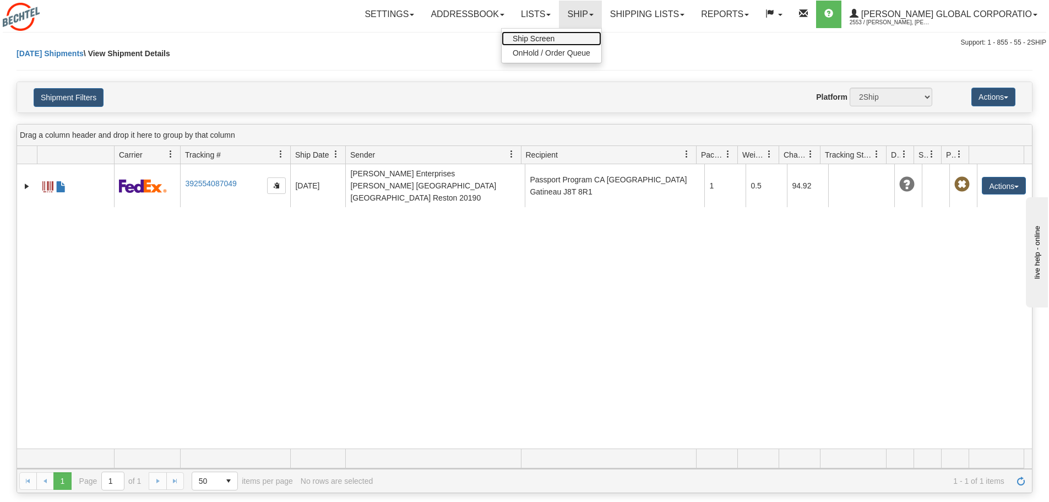
click at [555, 36] on span "Ship Screen" at bounding box center [534, 38] width 42 height 9
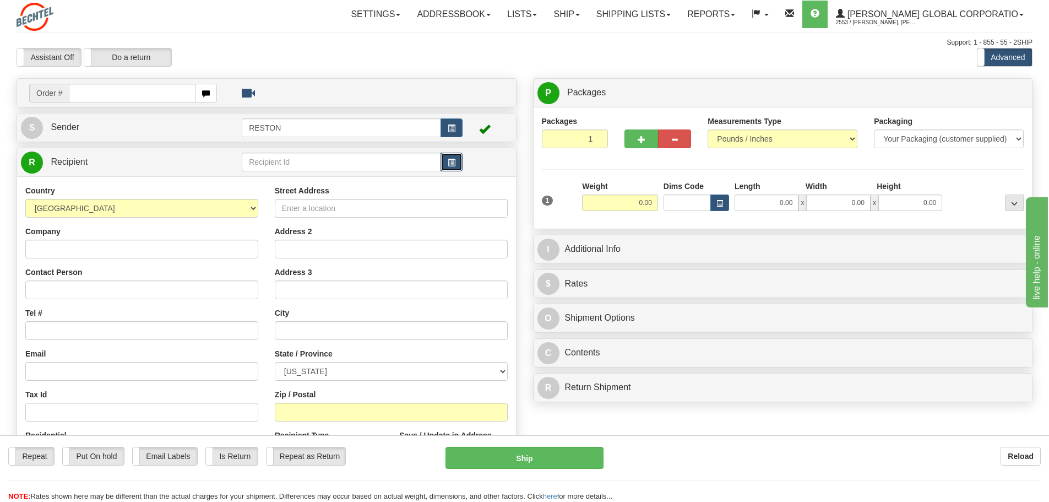
click at [449, 162] on span "button" at bounding box center [452, 162] width 8 height 7
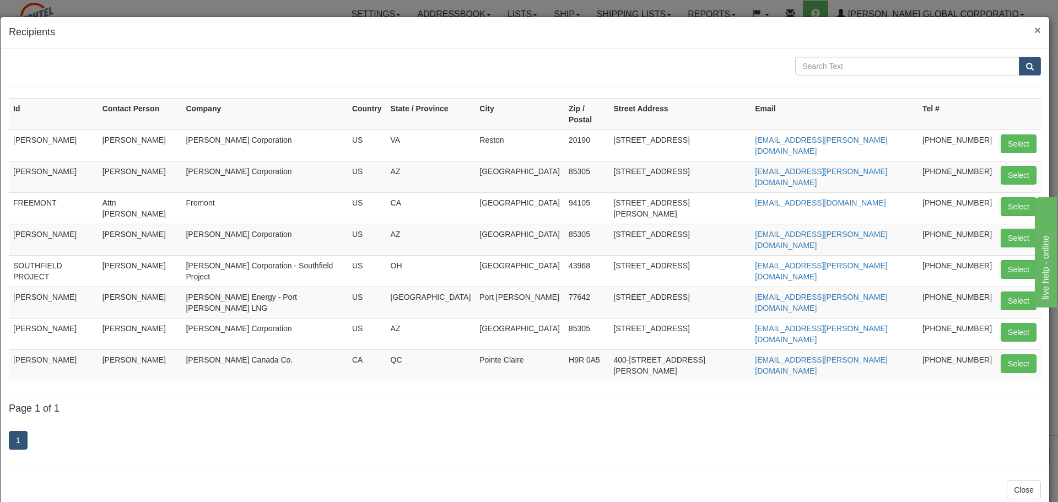
click at [1037, 28] on span "×" at bounding box center [1037, 30] width 7 height 13
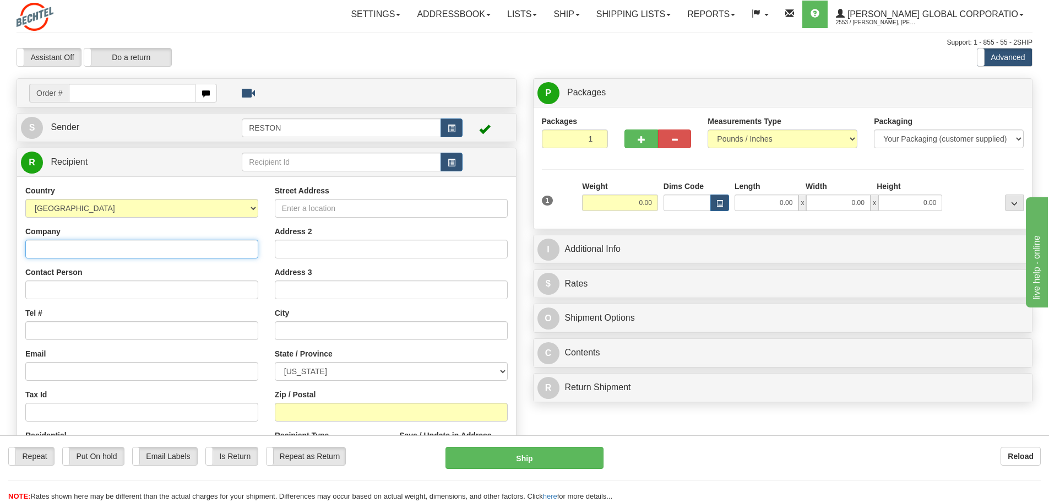
click at [120, 248] on input "Company" at bounding box center [141, 249] width 233 height 19
type input "Mammoth South Solar c/[PERSON_NAME] Corporation"
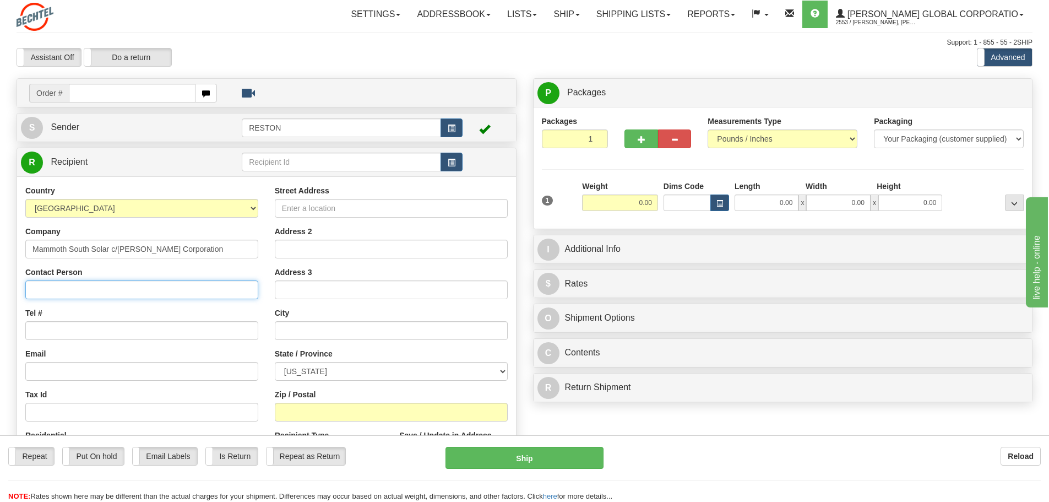
click at [95, 294] on input "Contact Person" at bounding box center [141, 289] width 233 height 19
type input "[PERSON_NAME]"
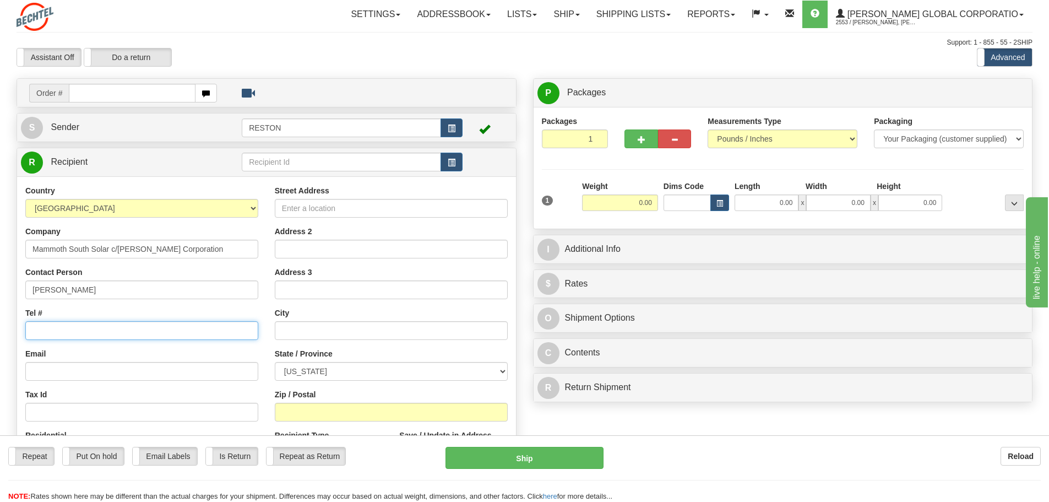
click at [61, 326] on input "Tel #" at bounding box center [141, 330] width 233 height 19
click at [103, 342] on div "Country [GEOGRAPHIC_DATA] [GEOGRAPHIC_DATA] [GEOGRAPHIC_DATA] [GEOGRAPHIC_DATA]…" at bounding box center [142, 327] width 250 height 285
click at [102, 329] on input "Tel #" at bounding box center [141, 330] width 233 height 19
type input "713-8872606"
click at [65, 373] on input "Email" at bounding box center [141, 371] width 233 height 19
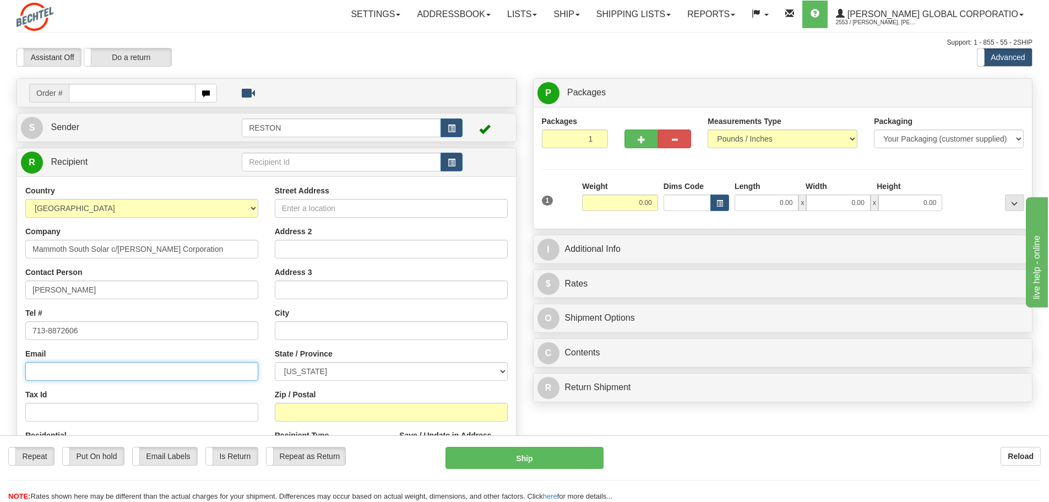
click at [67, 378] on input "Email" at bounding box center [141, 371] width 233 height 19
paste input "[EMAIL_ADDRESS][PERSON_NAME][DOMAIN_NAME]"
type input "[EMAIL_ADDRESS][PERSON_NAME][DOMAIN_NAME]"
drag, startPoint x: 201, startPoint y: 246, endPoint x: 202, endPoint y: 252, distance: 5.5
click at [201, 246] on input "Mammoth South Solar c/[PERSON_NAME] Corporation" at bounding box center [141, 249] width 233 height 19
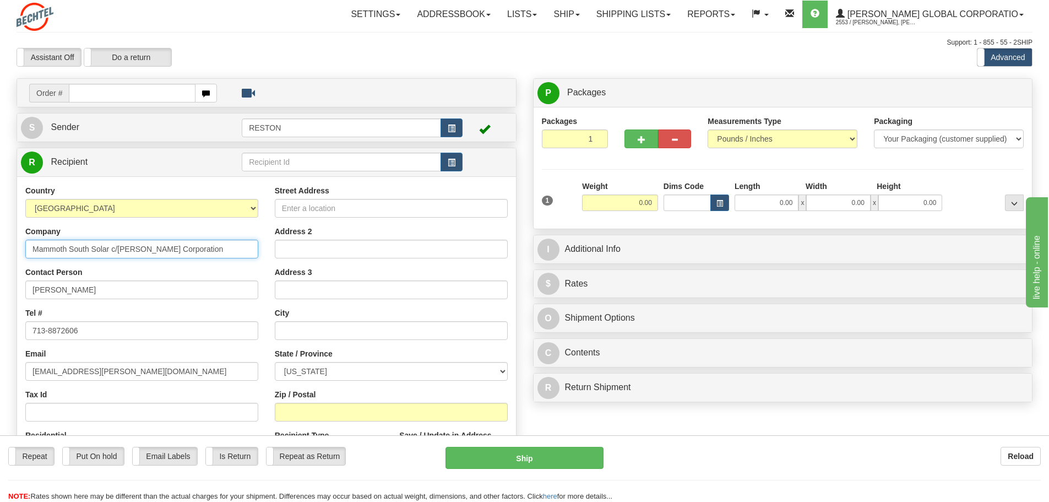
drag, startPoint x: 130, startPoint y: 259, endPoint x: -20, endPoint y: 263, distance: 149.9
click at [0, 263] on html "Training Course Close Toggle navigation Settings Shipping Preferences New Sende…" at bounding box center [524, 251] width 1049 height 502
click at [336, 162] on input "text" at bounding box center [341, 162] width 199 height 19
paste input "Mammoth South Solar c/[PERSON_NAME] Corporation"
type input "Mammoth South Solar c/[PERSON_NAME] Corporation"
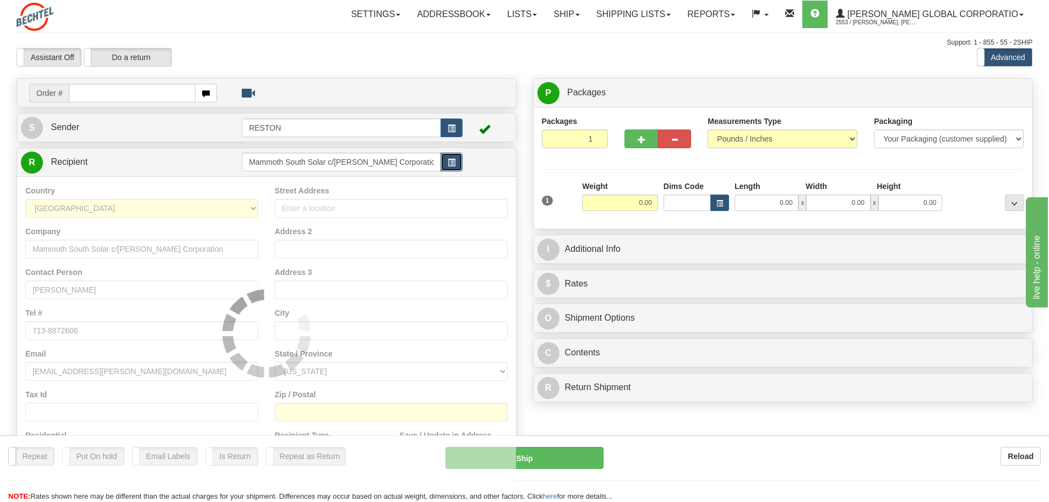
click at [457, 165] on button "button" at bounding box center [452, 162] width 22 height 19
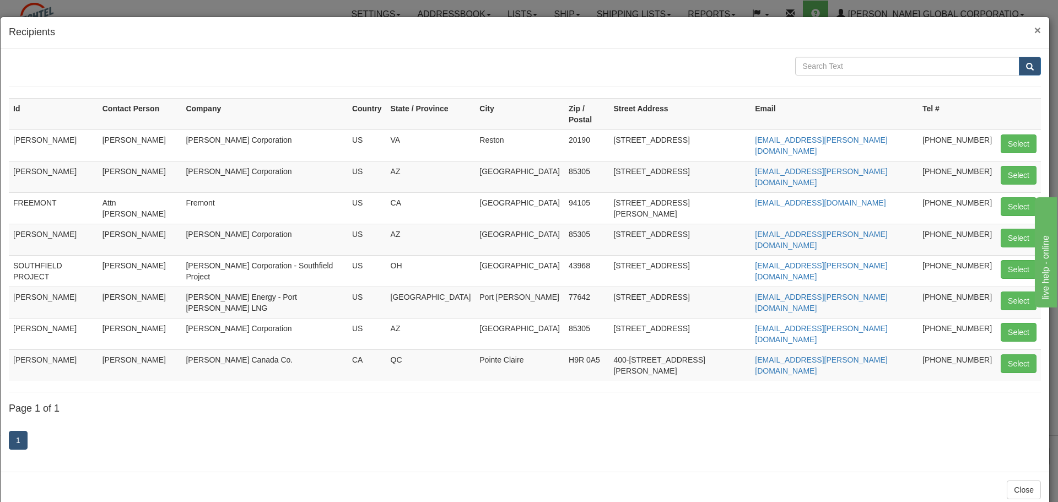
click at [1036, 27] on span "×" at bounding box center [1037, 30] width 7 height 13
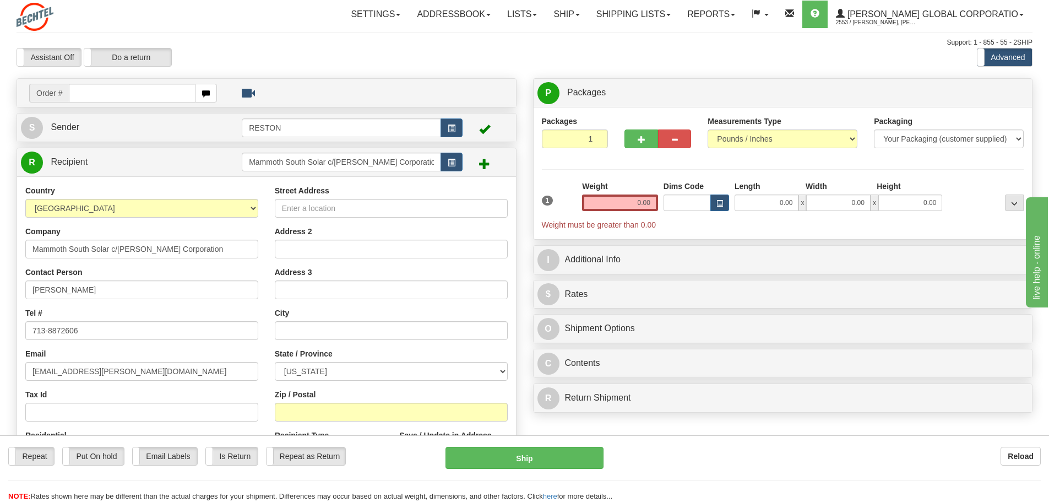
click at [487, 166] on span at bounding box center [484, 163] width 11 height 11
click at [484, 166] on span at bounding box center [484, 163] width 11 height 11
click at [355, 204] on input "Street Address" at bounding box center [391, 208] width 233 height 19
type input "8006 W 600 S"
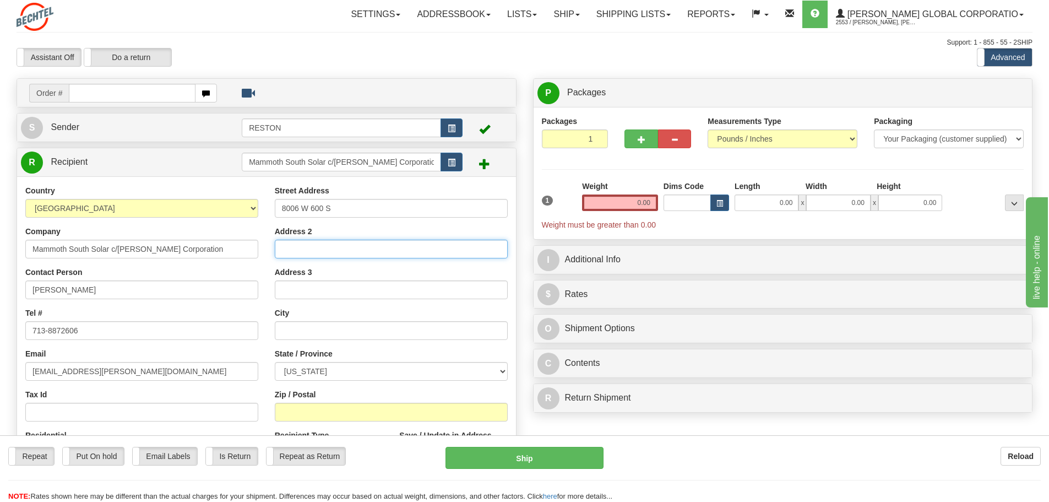
click at [306, 248] on input "Address 2" at bounding box center [391, 249] width 233 height 19
click at [312, 326] on input "text" at bounding box center [391, 330] width 233 height 19
click at [312, 332] on input "text" at bounding box center [391, 330] width 233 height 19
click at [304, 327] on input "text" at bounding box center [391, 330] width 233 height 19
drag, startPoint x: 300, startPoint y: 332, endPoint x: 322, endPoint y: 351, distance: 28.5
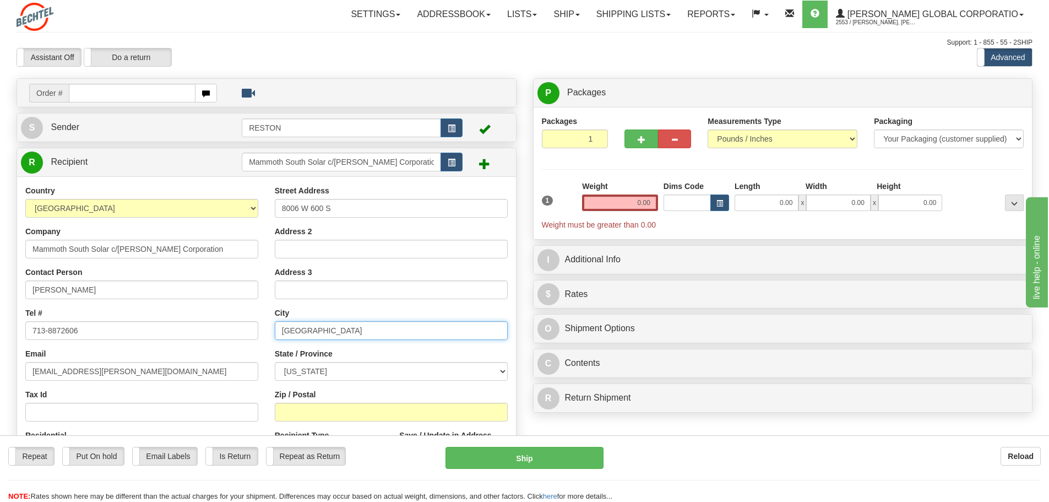
click at [305, 334] on input "[GEOGRAPHIC_DATA]" at bounding box center [391, 330] width 233 height 19
type input "[GEOGRAPHIC_DATA]"
click at [316, 373] on select "[US_STATE] [US_STATE] [US_STATE] [US_STATE] Armed Forces America Armed Forces E…" at bounding box center [391, 371] width 233 height 19
select select "IN"
click at [275, 362] on select "[US_STATE] [US_STATE] [US_STATE] [US_STATE] Armed Forces America Armed Forces E…" at bounding box center [391, 371] width 233 height 19
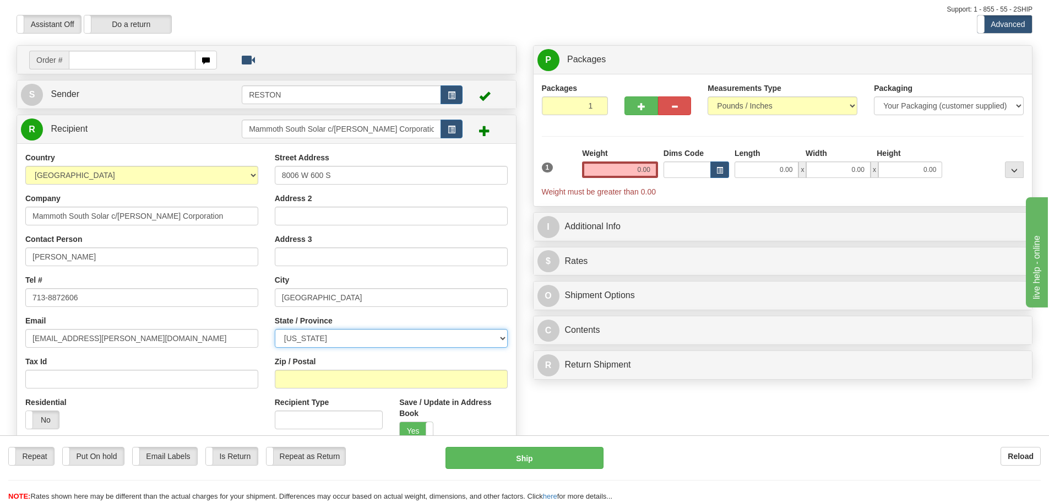
scroll to position [110, 0]
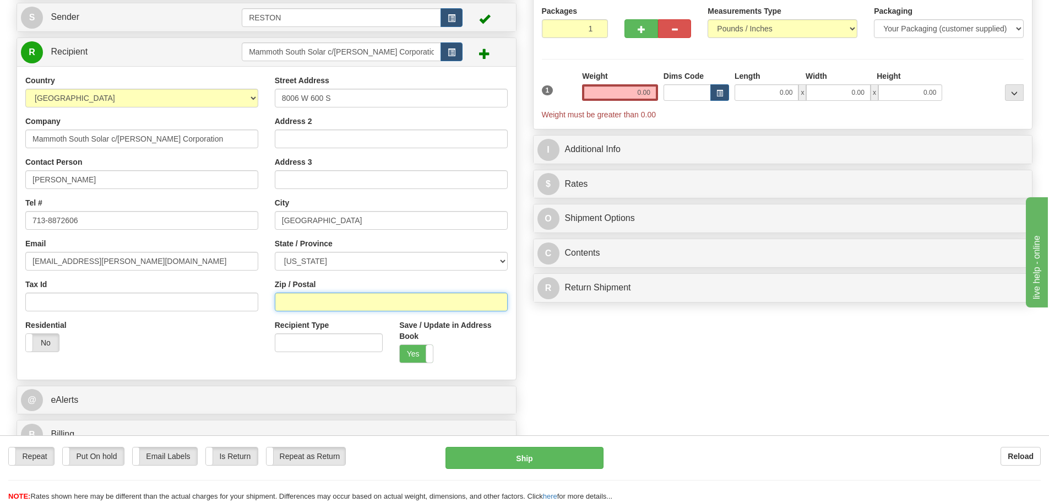
click at [360, 299] on input "Zip / Postal" at bounding box center [391, 301] width 233 height 19
type input "47946"
click at [183, 349] on div "Residential Yes No" at bounding box center [142, 339] width 250 height 41
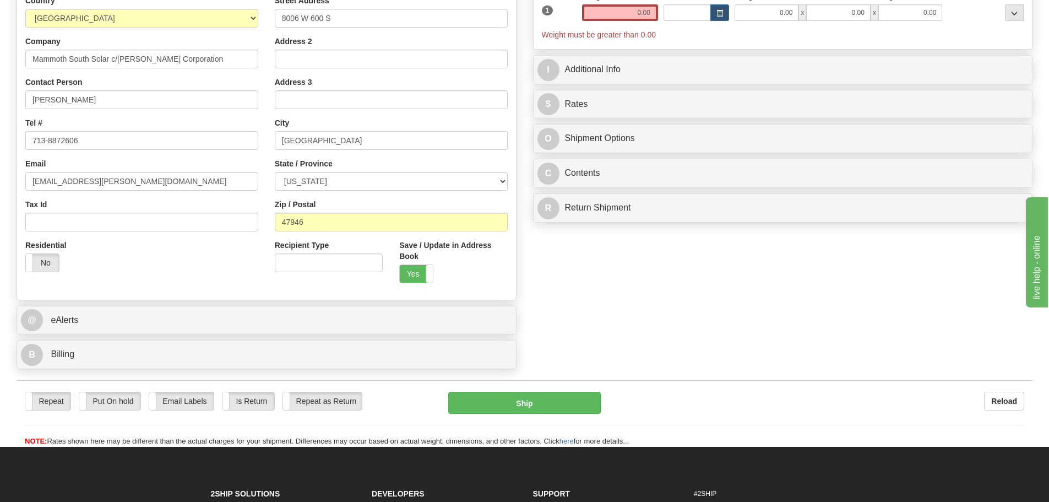
scroll to position [220, 0]
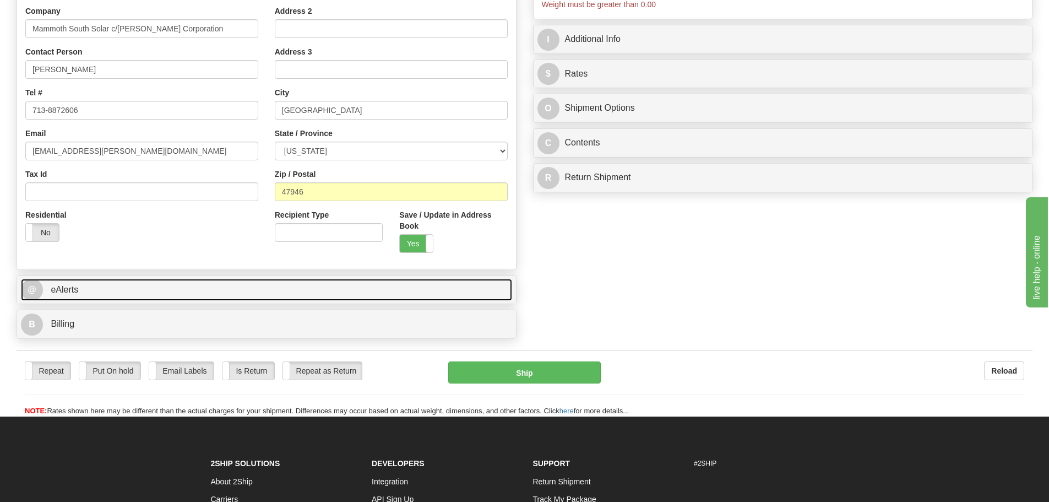
click at [61, 284] on link "@ eAlerts" at bounding box center [266, 290] width 491 height 23
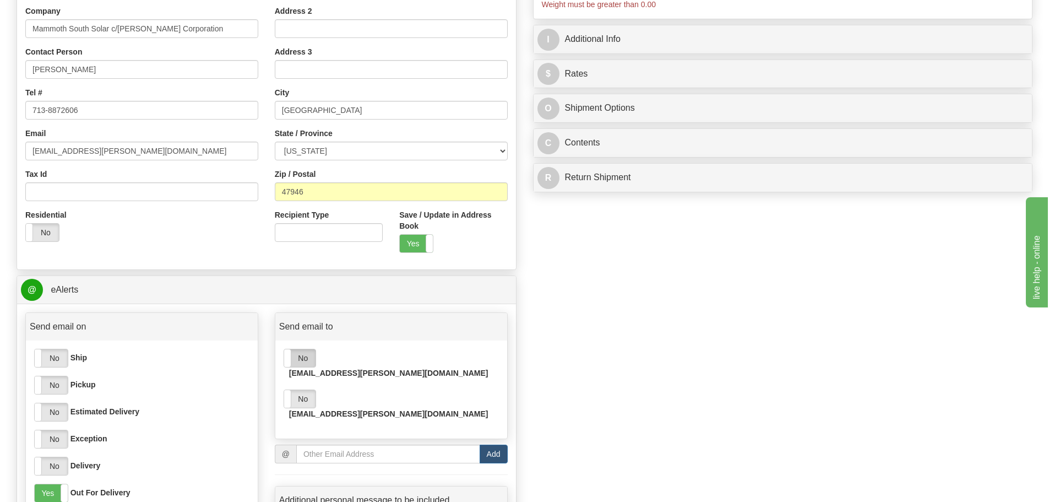
drag, startPoint x: 305, startPoint y: 358, endPoint x: 307, endPoint y: 381, distance: 23.3
click at [305, 360] on label "No" at bounding box center [299, 358] width 31 height 18
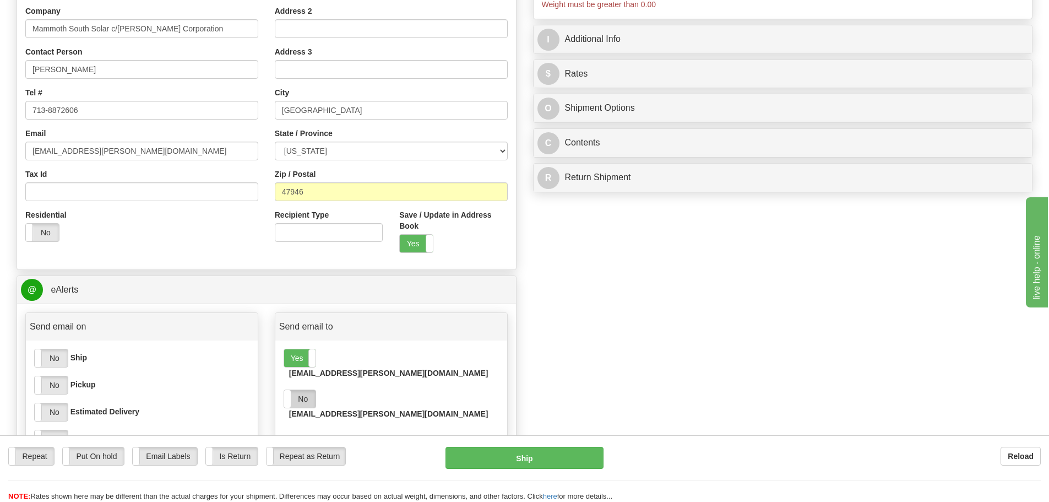
click at [297, 390] on label "No" at bounding box center [299, 399] width 31 height 18
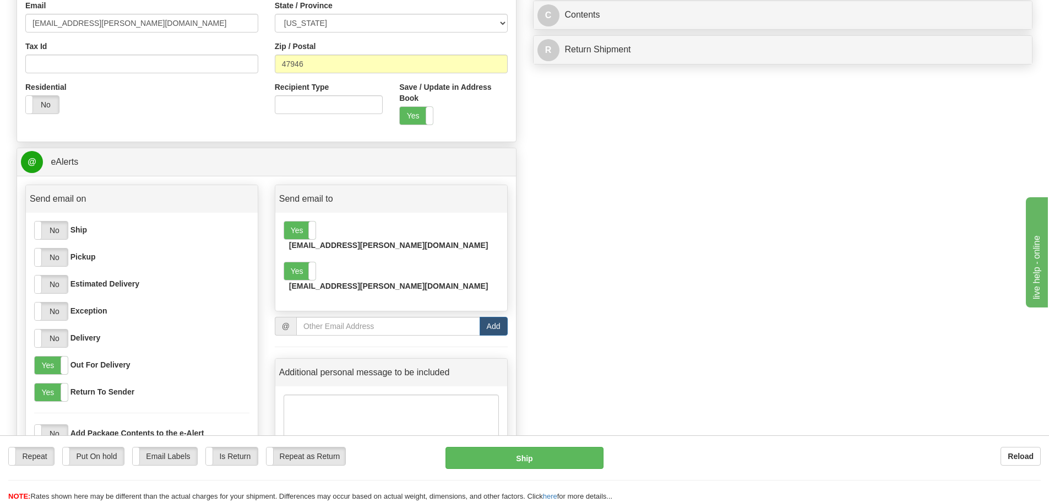
scroll to position [386, 0]
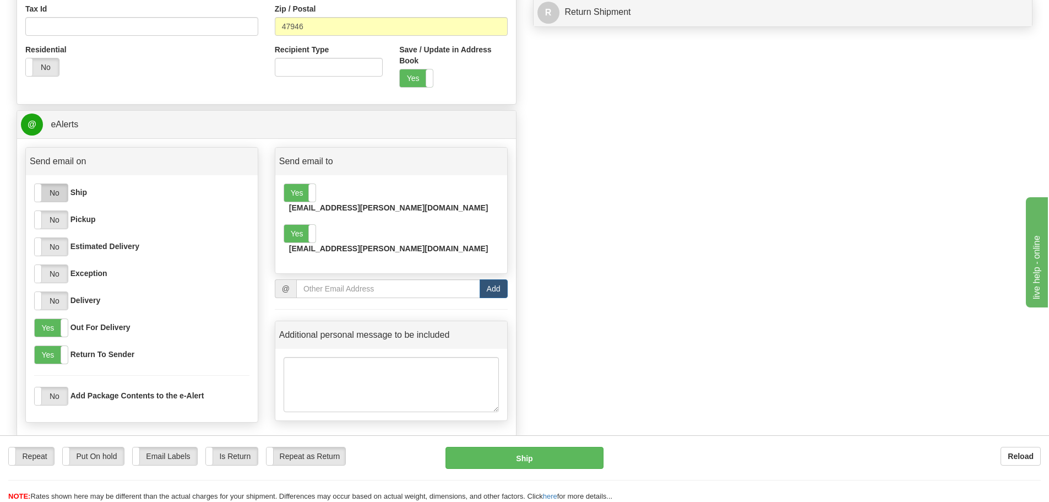
click at [50, 184] on label "No" at bounding box center [51, 193] width 33 height 18
click at [58, 221] on label "No" at bounding box center [51, 220] width 33 height 18
click at [51, 245] on label "No" at bounding box center [51, 247] width 33 height 18
click at [57, 272] on label "No" at bounding box center [51, 274] width 33 height 18
click at [56, 305] on label "No" at bounding box center [51, 301] width 33 height 18
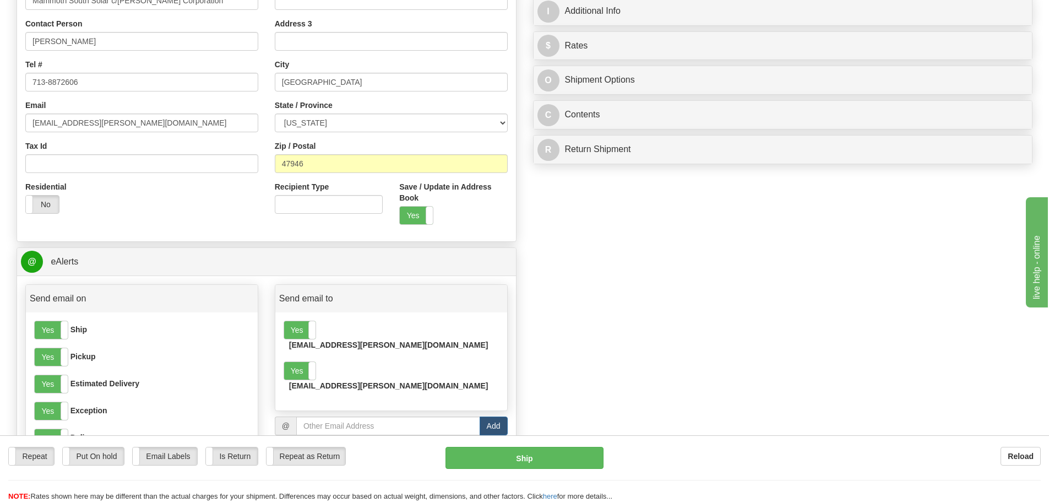
scroll to position [0, 0]
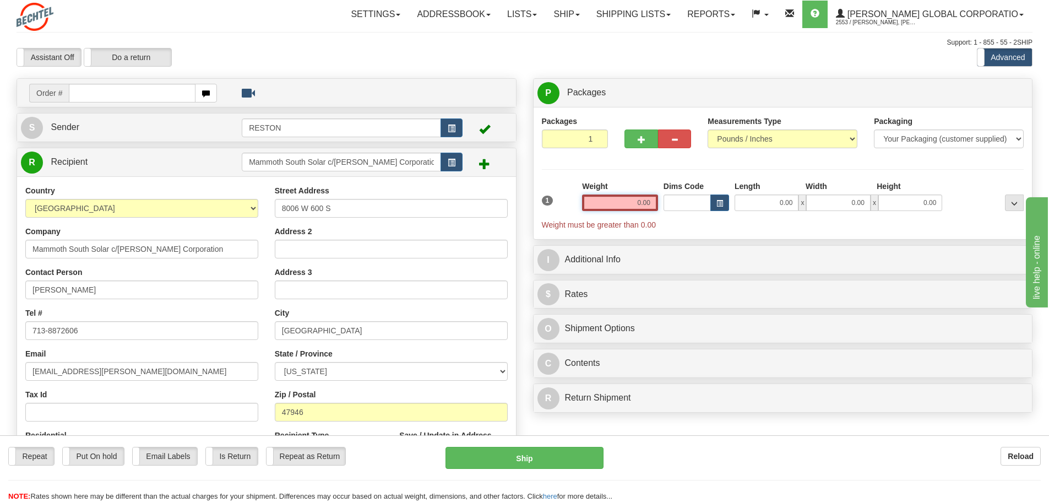
click at [644, 204] on input "0.00" at bounding box center [620, 202] width 76 height 17
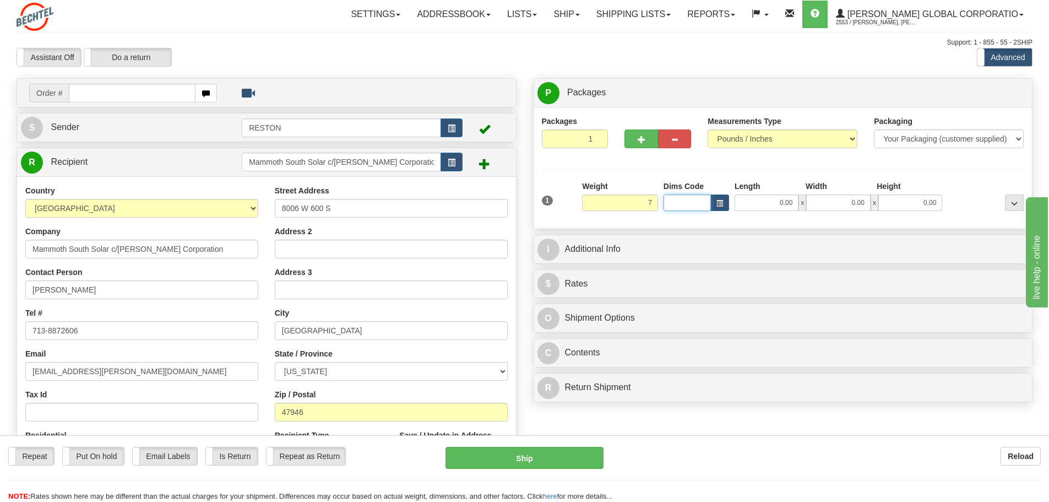
type input "7.00"
drag, startPoint x: 685, startPoint y: 202, endPoint x: 695, endPoint y: 202, distance: 9.9
click at [686, 202] on input "Dims Code" at bounding box center [687, 202] width 47 height 17
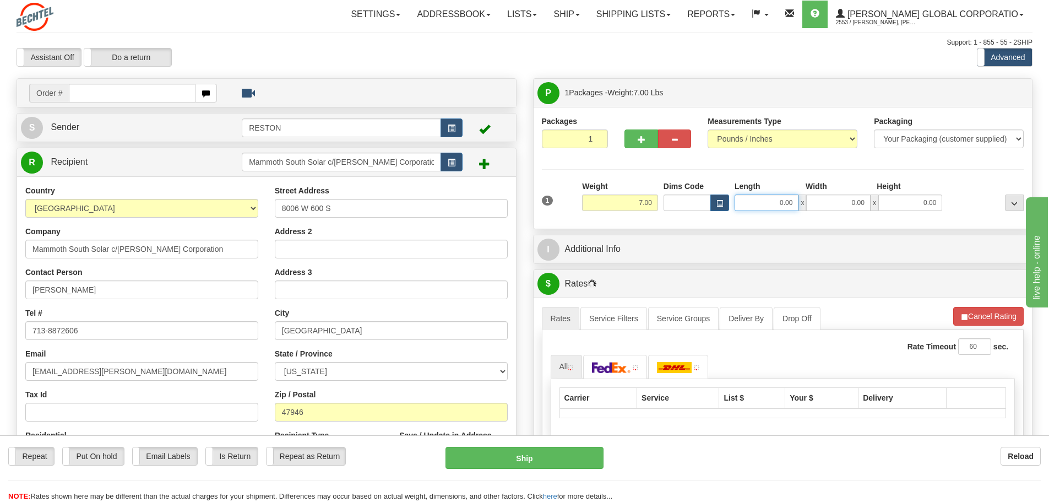
click at [776, 204] on input "0.00" at bounding box center [767, 202] width 64 height 17
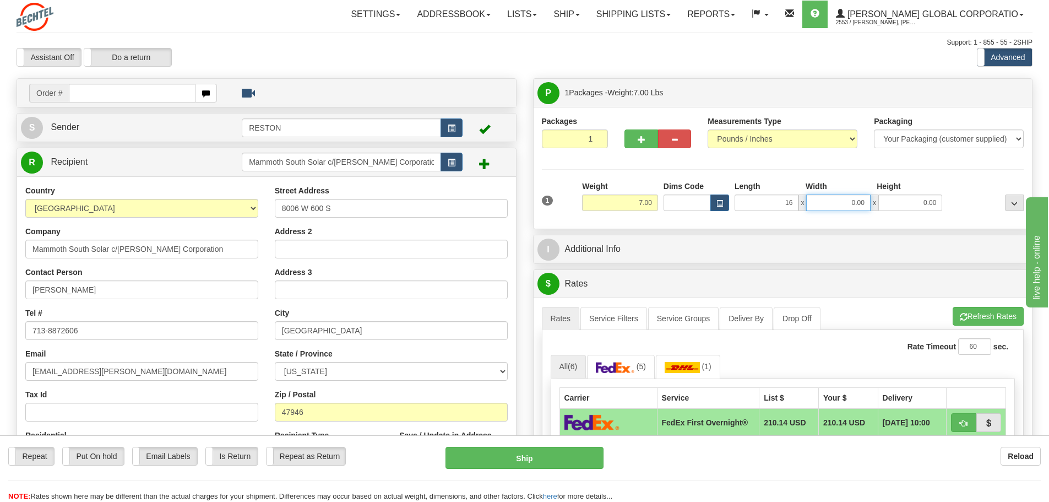
type input "16.00"
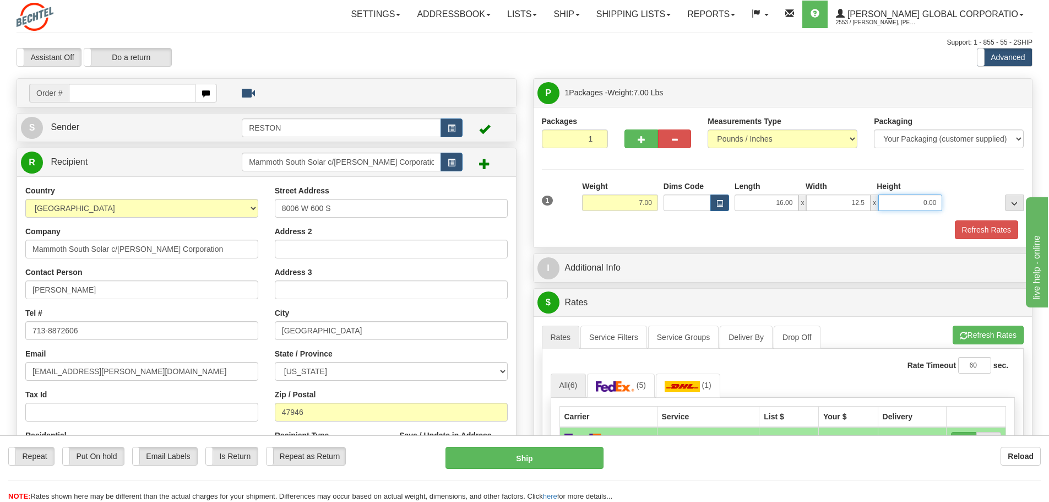
type input "12.50"
type input "10.00"
drag, startPoint x: 741, startPoint y: 279, endPoint x: 714, endPoint y: 286, distance: 27.4
click at [740, 279] on div "I Additional Info" at bounding box center [783, 268] width 499 height 28
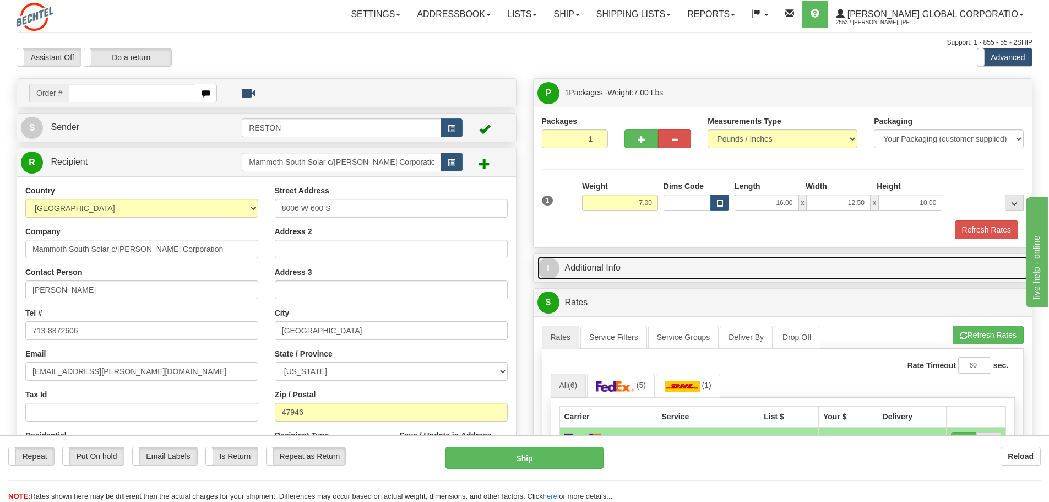
click at [709, 262] on link "I Additional Info" at bounding box center [783, 268] width 491 height 23
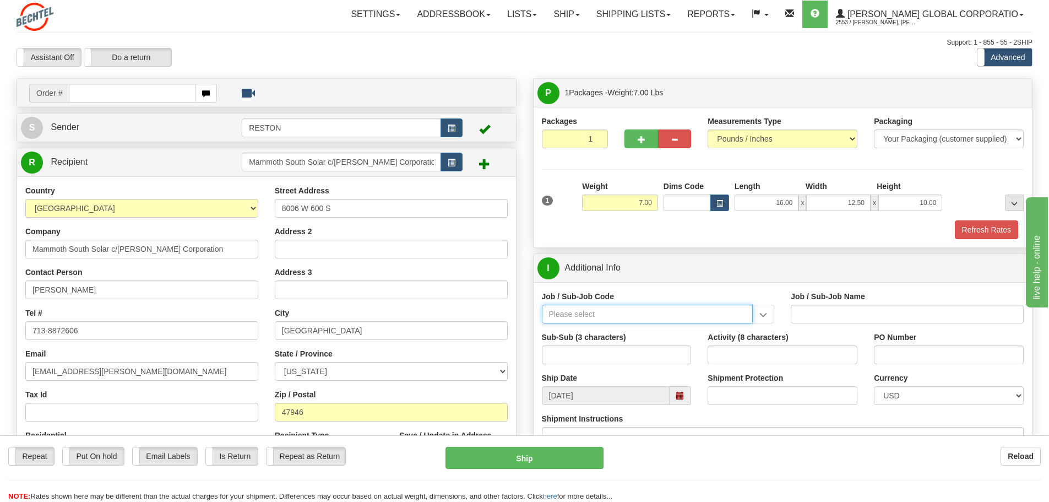
click at [599, 312] on input "Job / Sub-Job Code" at bounding box center [648, 314] width 212 height 19
click at [597, 321] on input "Job / Sub-Job Code" at bounding box center [648, 314] width 212 height 19
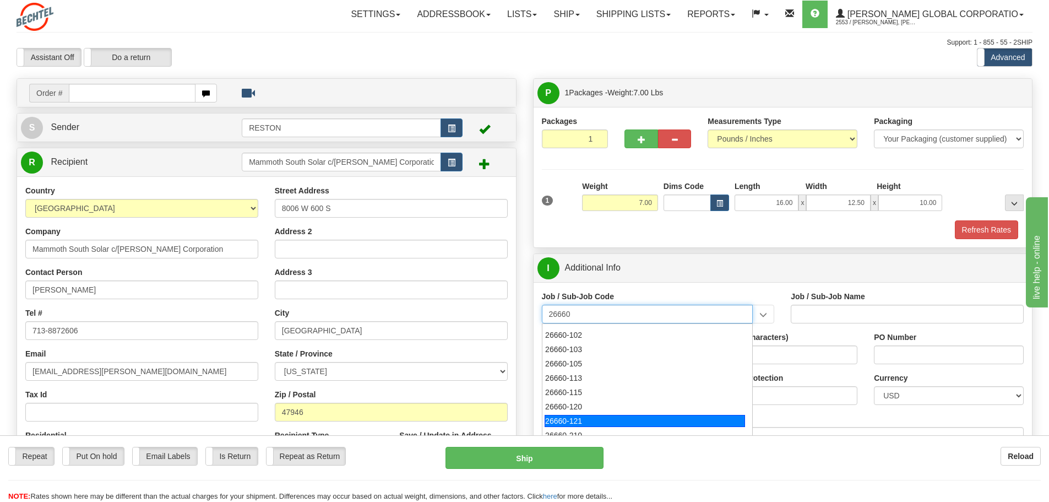
scroll to position [110, 0]
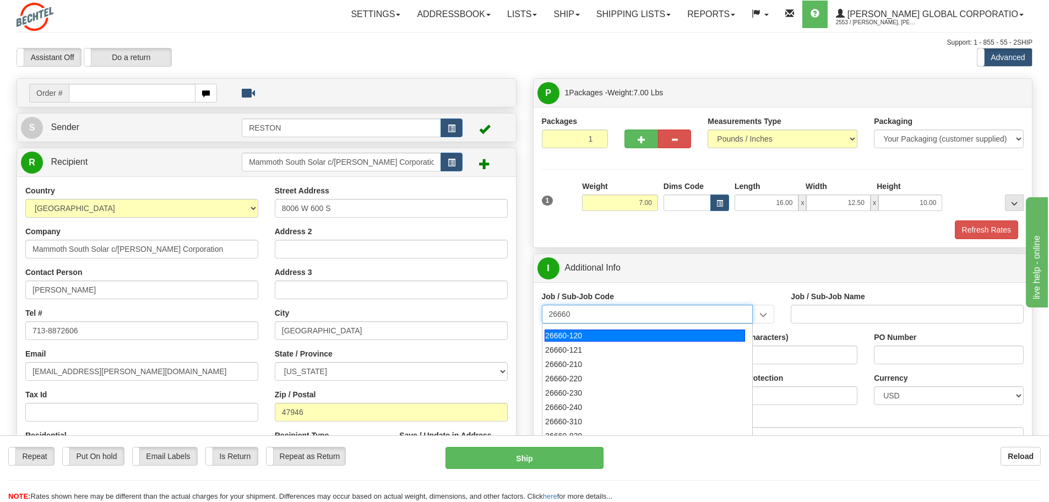
click at [606, 339] on div "26660-120" at bounding box center [645, 335] width 201 height 12
type input "26660-120"
type input "MAMMOTH SOUTH SOLAR PROJECT TSA - HOME OFFICE RES"
type input "26660-120"
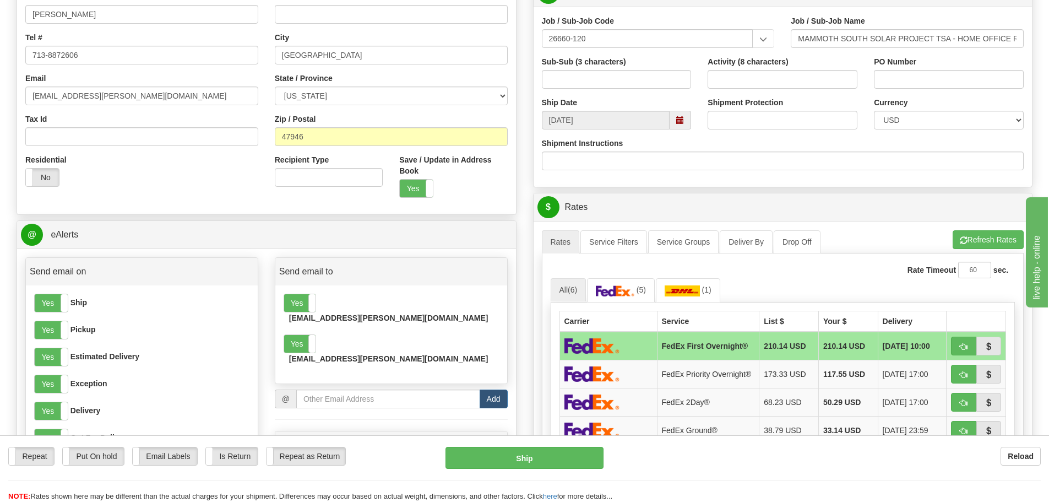
scroll to position [331, 0]
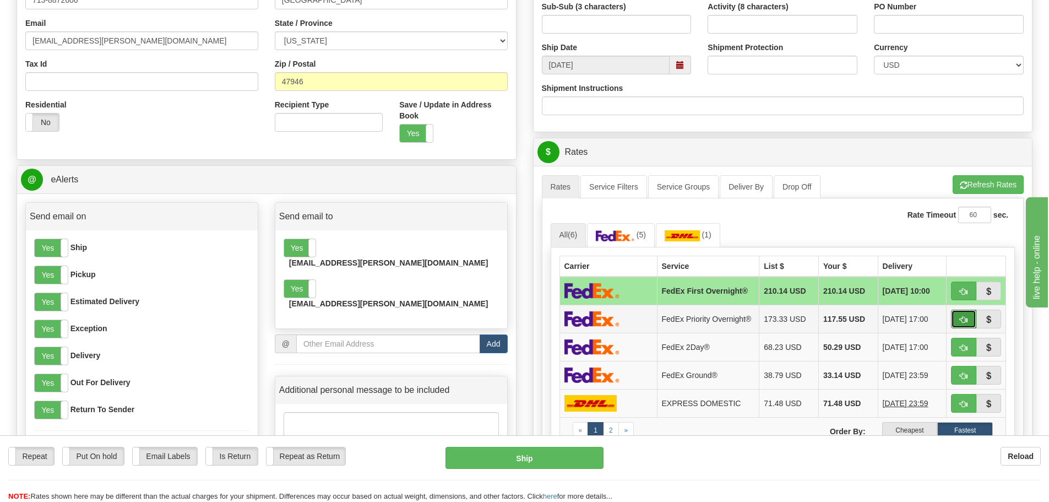
click at [958, 318] on button "button" at bounding box center [963, 319] width 25 height 19
type input "01"
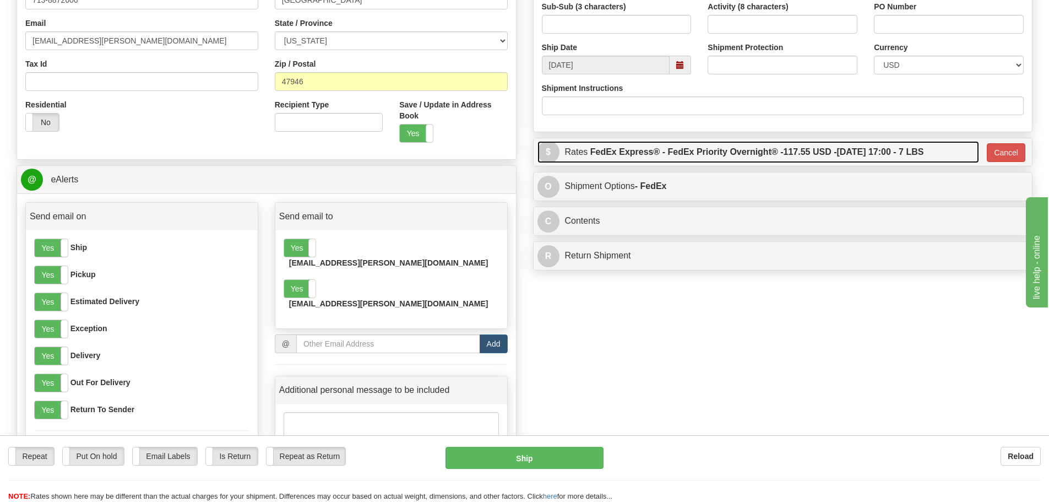
click at [924, 151] on label "FedEx Express® - FedEx Priority Overnight® - 117.55 USD - [DATE] 17:00 - 7 LBS" at bounding box center [758, 152] width 334 height 22
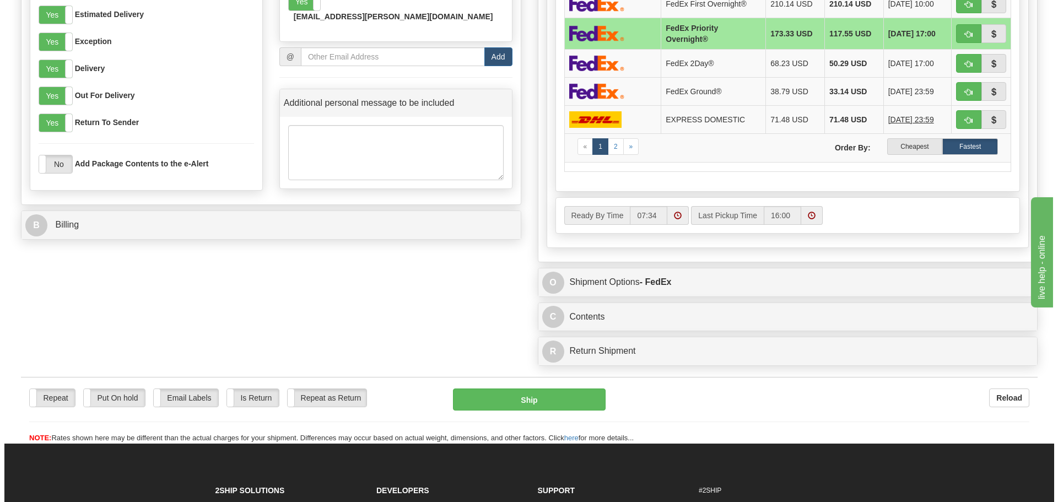
scroll to position [771, 0]
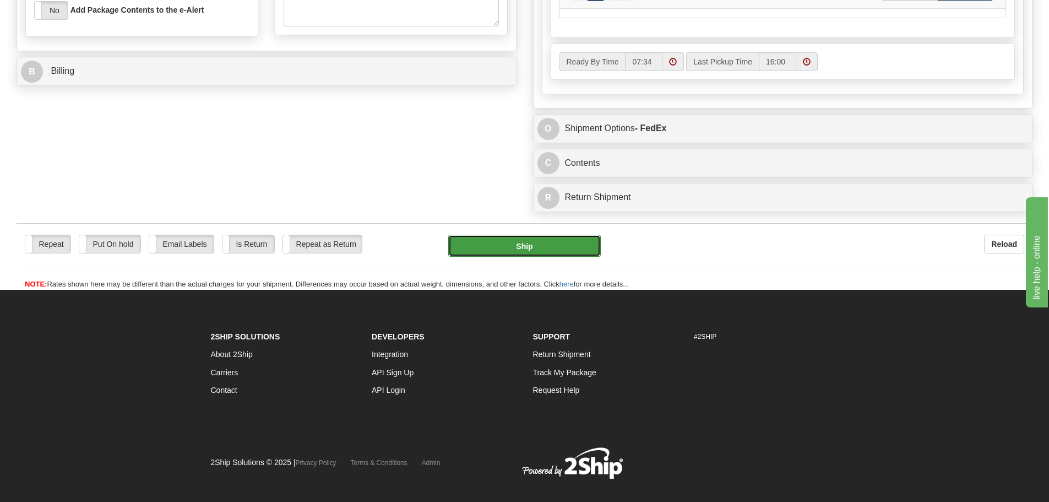
click at [557, 245] on button "Ship" at bounding box center [524, 246] width 153 height 22
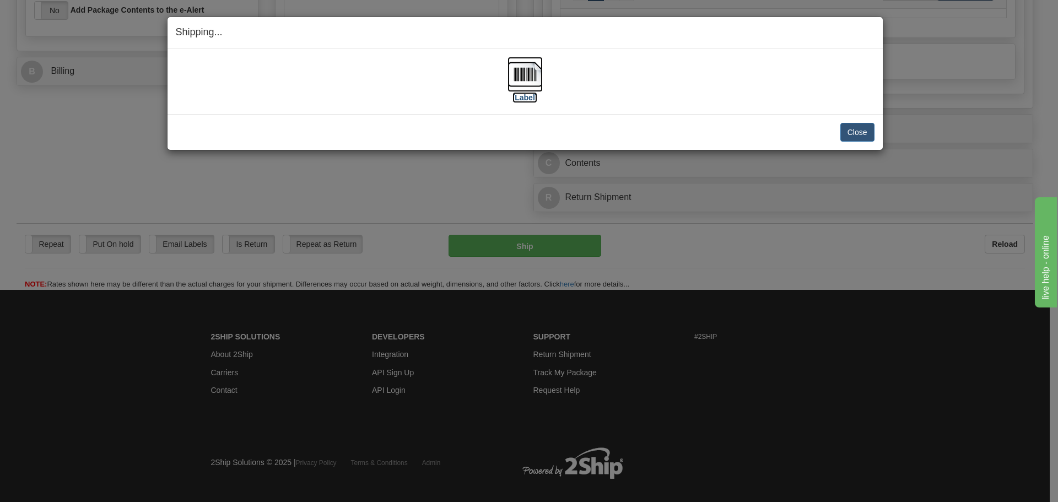
click at [527, 96] on label "[Label]" at bounding box center [524, 97] width 25 height 11
